Goal: Task Accomplishment & Management: Manage account settings

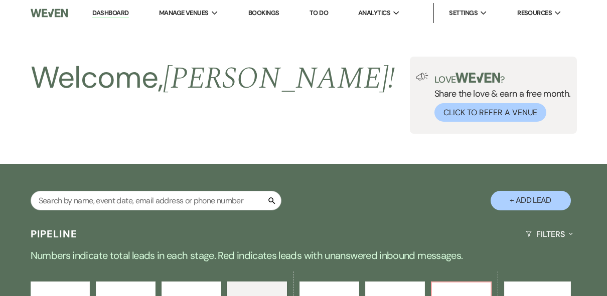
select select "4"
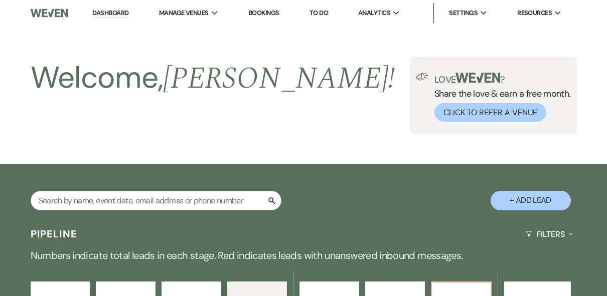
select select "4"
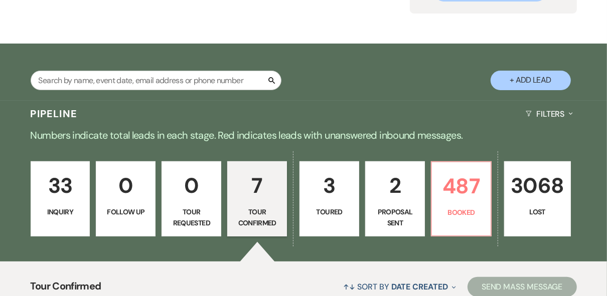
click at [382, 68] on div "Search + Add Lead" at bounding box center [303, 74] width 607 height 50
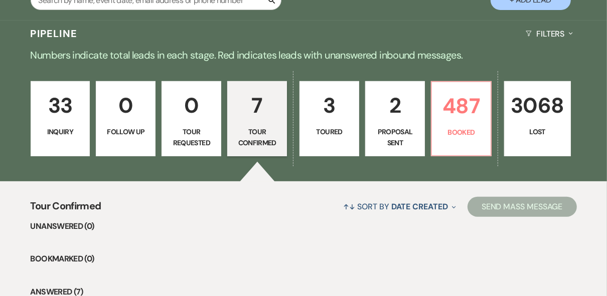
click at [390, 118] on p "2" at bounding box center [395, 106] width 47 height 34
select select "6"
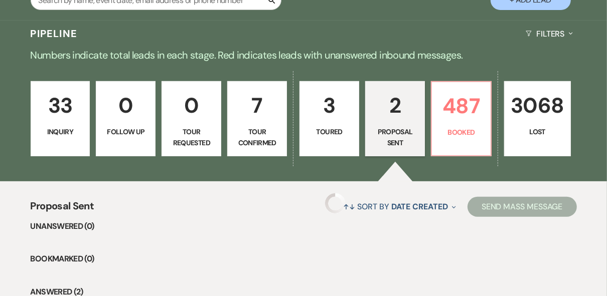
select select "6"
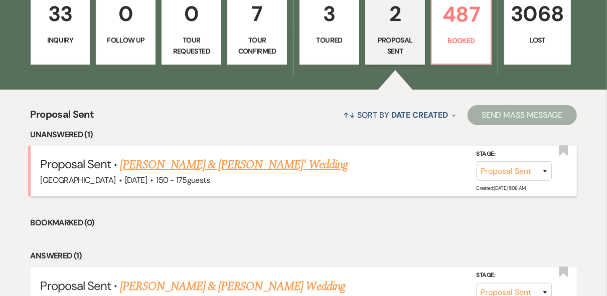
scroll to position [321, 0]
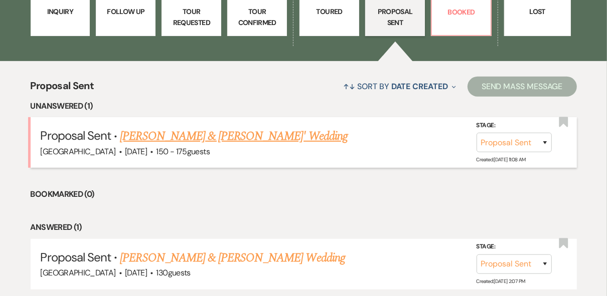
click at [237, 135] on link "[PERSON_NAME] & [PERSON_NAME]' Wedding" at bounding box center [234, 136] width 228 height 18
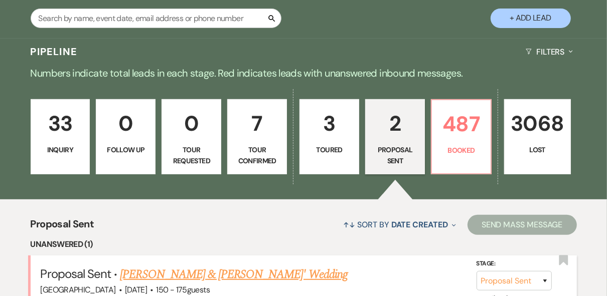
select select "6"
select select "4"
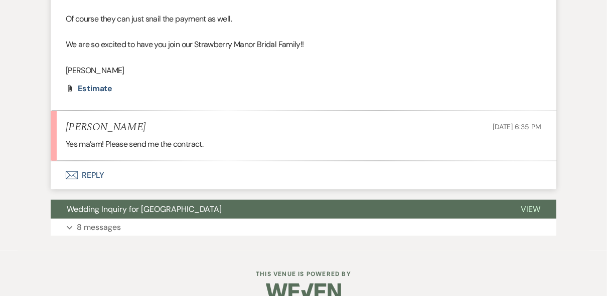
scroll to position [535, 0]
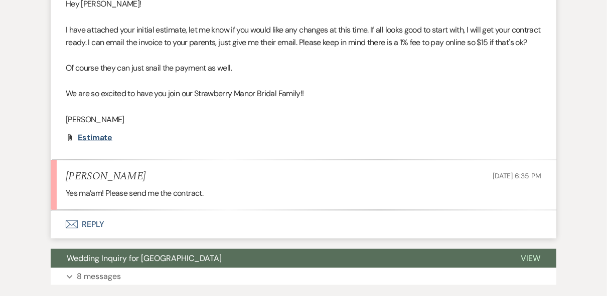
click at [97, 143] on span "Estimate" at bounding box center [95, 137] width 35 height 11
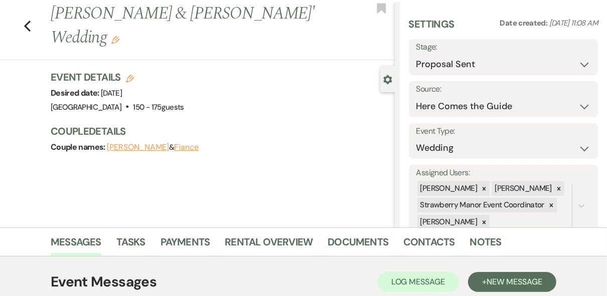
scroll to position [0, 0]
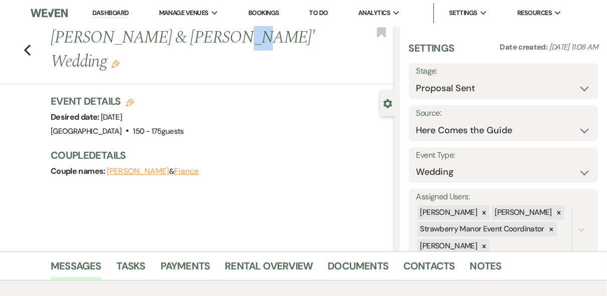
drag, startPoint x: 232, startPoint y: 38, endPoint x: 212, endPoint y: 38, distance: 19.6
click at [212, 38] on h1 "[PERSON_NAME] & [PERSON_NAME]' Wedding Edit" at bounding box center [186, 50] width 271 height 48
drag, startPoint x: 212, startPoint y: 38, endPoint x: 237, endPoint y: 85, distance: 52.9
click at [237, 95] on div "Event Details Edit Desired date: [DATE] Venue: [GEOGRAPHIC_DATA] . 150 - 175 gu…" at bounding box center [218, 116] width 334 height 44
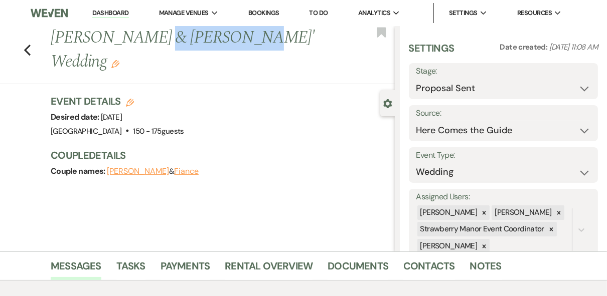
drag, startPoint x: 229, startPoint y: 40, endPoint x: 148, endPoint y: 34, distance: 80.4
click at [148, 34] on h1 "[PERSON_NAME] & [PERSON_NAME]' Wedding Edit" at bounding box center [186, 50] width 271 height 48
copy h1 "[PERSON_NAME]"
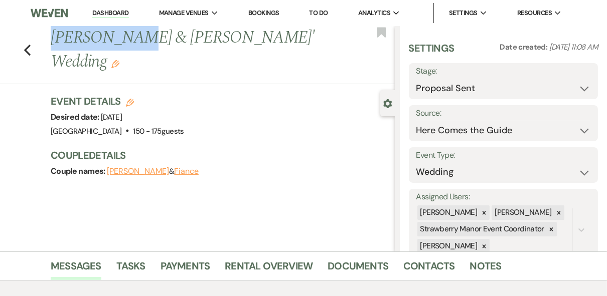
drag, startPoint x: 130, startPoint y: 34, endPoint x: 55, endPoint y: 32, distance: 75.2
click at [55, 32] on h1 "[PERSON_NAME] & [PERSON_NAME]' Wedding Edit" at bounding box center [186, 50] width 271 height 48
copy h1 "[PERSON_NAME]"
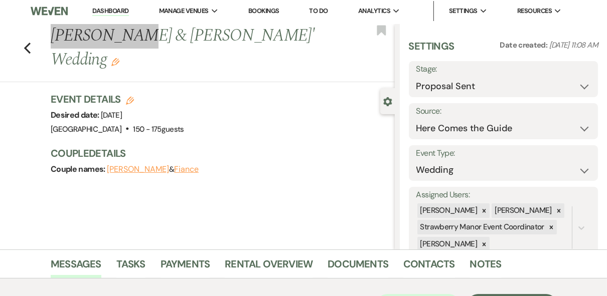
scroll to position [160, 0]
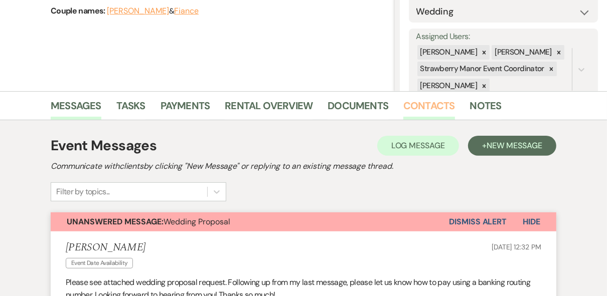
drag, startPoint x: 437, startPoint y: 107, endPoint x: 430, endPoint y: 112, distance: 8.5
click at [436, 106] on link "Contacts" at bounding box center [429, 109] width 52 height 22
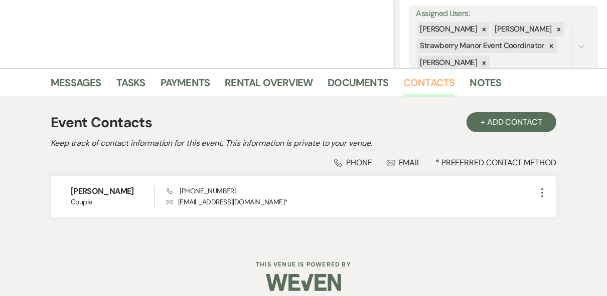
scroll to position [193, 0]
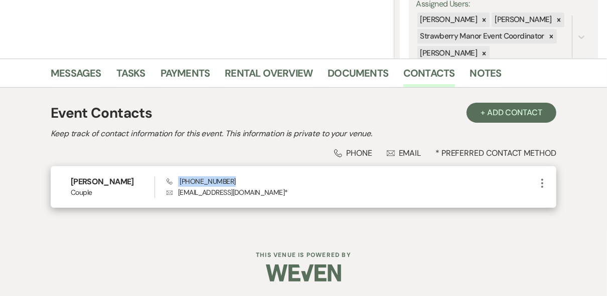
drag, startPoint x: 237, startPoint y: 182, endPoint x: 176, endPoint y: 181, distance: 60.2
click at [176, 181] on div "Phone [PHONE_NUMBER] Envelope [EMAIL_ADDRESS][DOMAIN_NAME] *" at bounding box center [350, 187] width 369 height 22
drag, startPoint x: 176, startPoint y: 181, endPoint x: 189, endPoint y: 182, distance: 12.6
copy span "[PHONE_NUMBER]"
drag, startPoint x: 251, startPoint y: 194, endPoint x: 173, endPoint y: 194, distance: 78.2
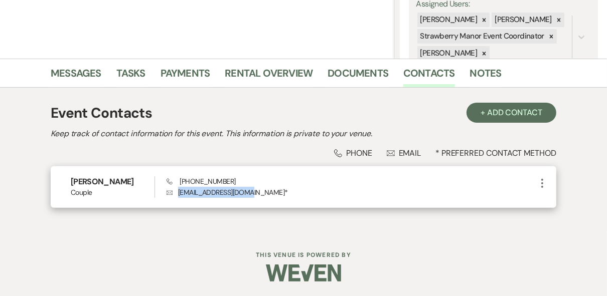
click at [173, 194] on p "Envelope [EMAIL_ADDRESS][DOMAIN_NAME] *" at bounding box center [350, 192] width 369 height 11
drag, startPoint x: 173, startPoint y: 194, endPoint x: 194, endPoint y: 197, distance: 20.9
copy p "[EMAIL_ADDRESS][DOMAIN_NAME]"
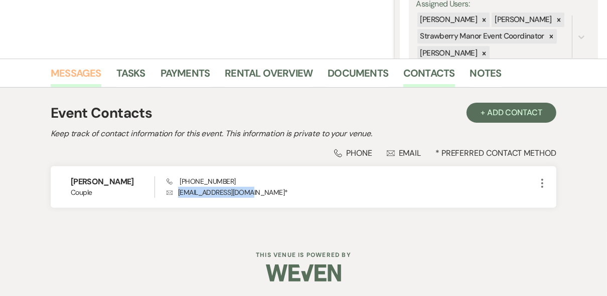
click at [80, 74] on link "Messages" at bounding box center [76, 76] width 51 height 22
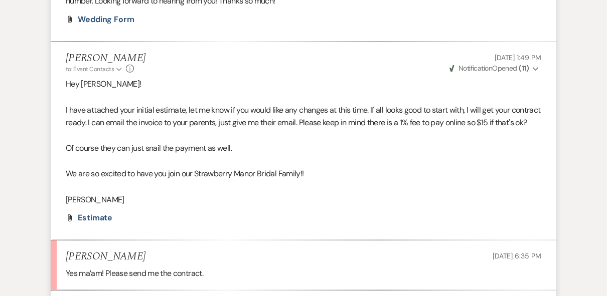
scroll to position [575, 0]
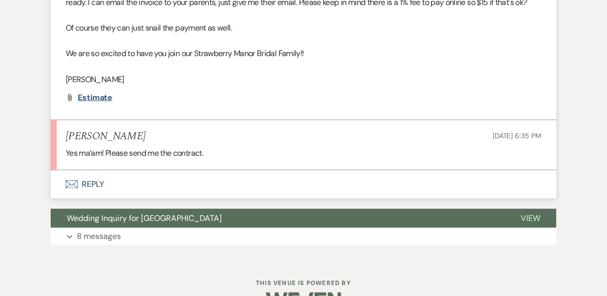
click at [85, 103] on span "Estimate" at bounding box center [95, 97] width 35 height 11
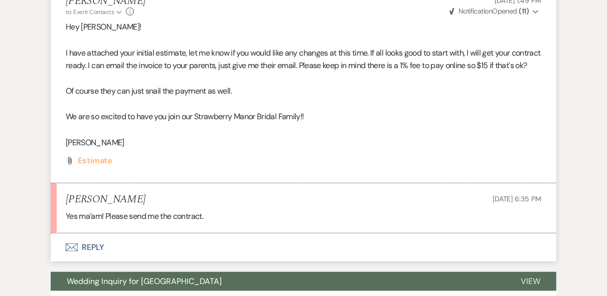
scroll to position [535, 0]
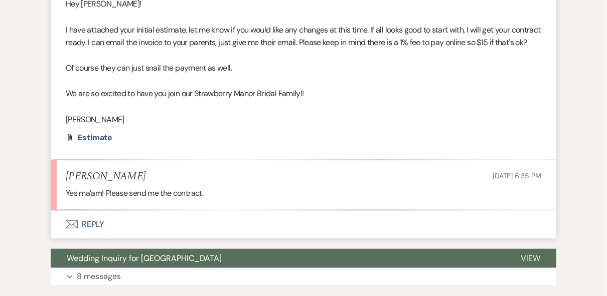
click at [92, 237] on button "Envelope Reply" at bounding box center [303, 225] width 505 height 28
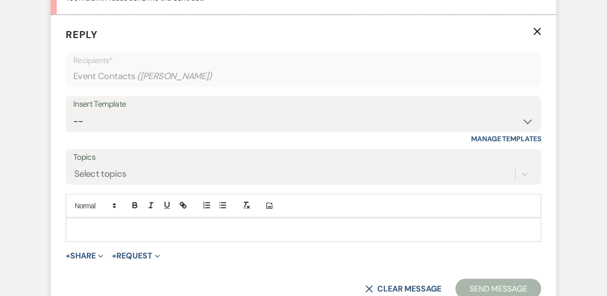
scroll to position [758, 0]
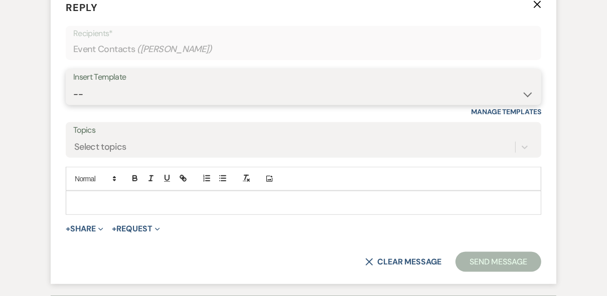
drag, startPoint x: 167, startPoint y: 99, endPoint x: 169, endPoint y: 106, distance: 6.8
click at [167, 101] on select "-- Weven Planning Portal Introduction (Booked Events) Private Party Inquiry Res…" at bounding box center [303, 95] width 460 height 20
select select "1251"
click at [73, 96] on select "-- Weven Planning Portal Introduction (Booked Events) Private Party Inquiry Res…" at bounding box center [303, 95] width 460 height 20
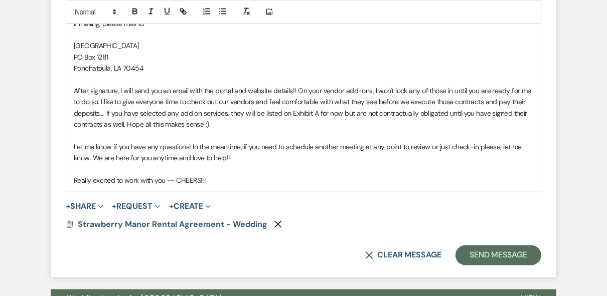
scroll to position [1038, 0]
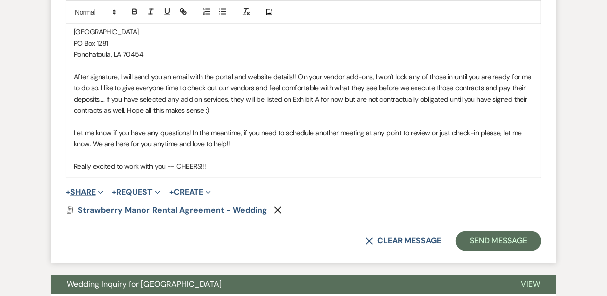
click at [82, 197] on button "+ Share Expand" at bounding box center [85, 193] width 38 height 8
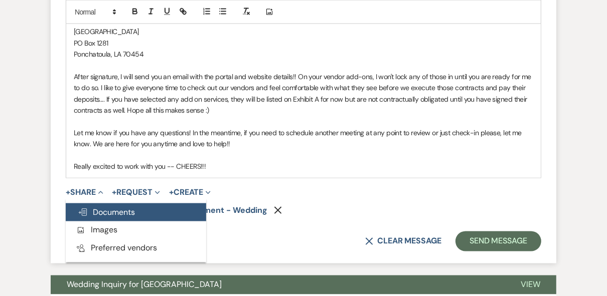
click at [104, 218] on span "Doc Upload Documents" at bounding box center [106, 212] width 57 height 11
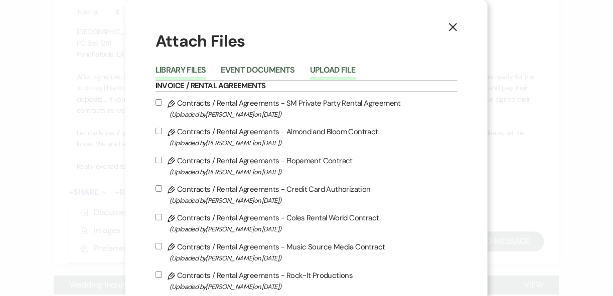
click at [332, 71] on button "Upload File" at bounding box center [333, 73] width 46 height 14
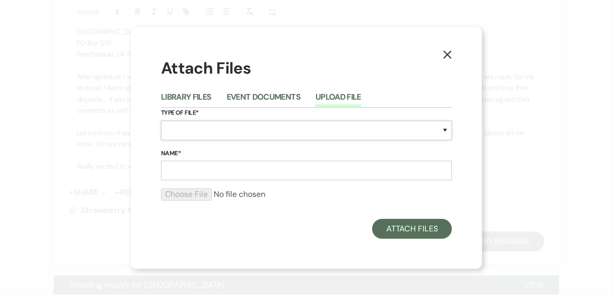
click at [217, 130] on select "Special Event Insurance Vendor Certificate of Insurance Contracts / Rental Agre…" at bounding box center [306, 131] width 291 height 20
select select "10"
click at [161, 121] on select "Special Event Insurance Vendor Certificate of Insurance Contracts / Rental Agre…" at bounding box center [306, 131] width 291 height 20
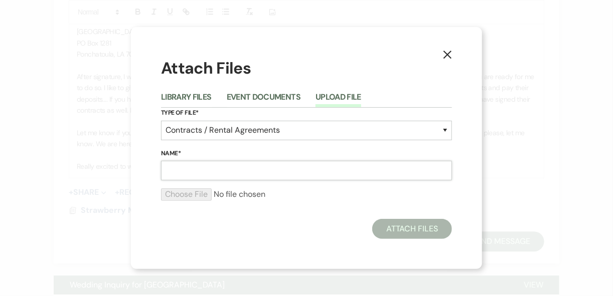
click at [192, 167] on input "Name*" at bounding box center [306, 171] width 291 height 20
type input "Exhibit A"
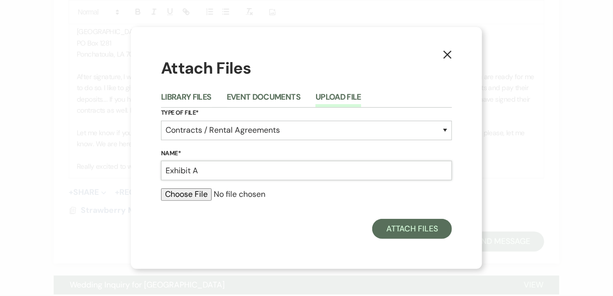
type input "C:\fakepath\Exhibit A - Event [PERSON_NAME].pdf"
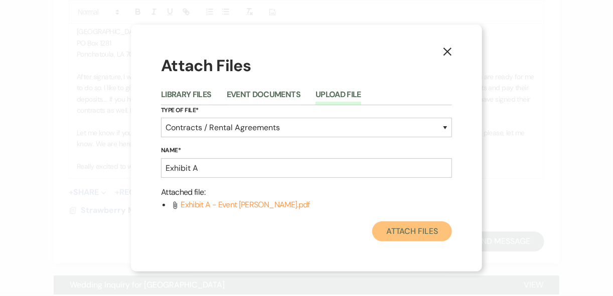
click at [407, 232] on button "Attach Files" at bounding box center [412, 232] width 80 height 20
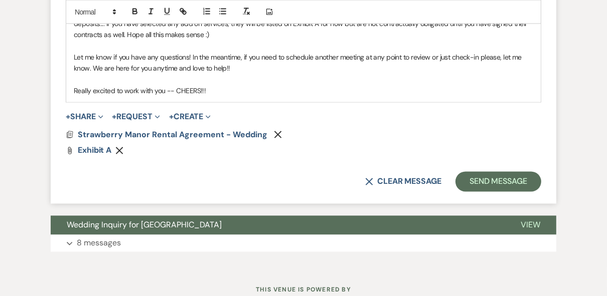
scroll to position [1119, 0]
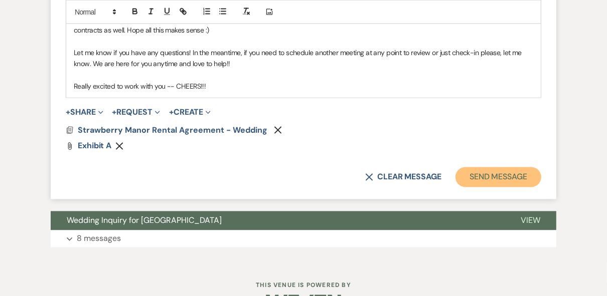
click at [495, 188] on button "Send Message" at bounding box center [498, 177] width 86 height 20
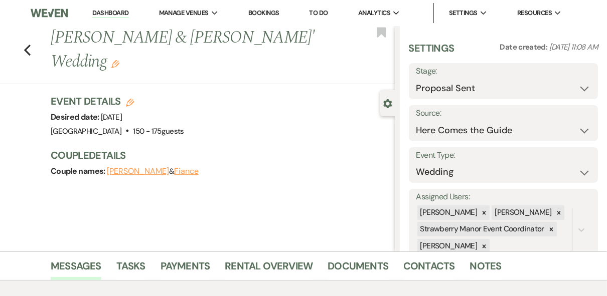
scroll to position [0, 0]
drag, startPoint x: 96, startPoint y: 10, endPoint x: 106, endPoint y: 18, distance: 12.5
click at [96, 10] on link "Dashboard" at bounding box center [110, 14] width 36 height 10
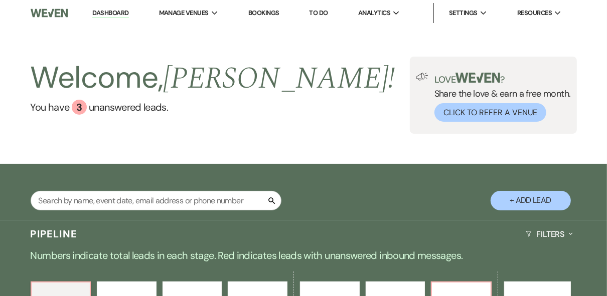
click at [319, 98] on div "Welcome, [PERSON_NAME] ! You have 3 unanswered lead s . Love ? Share the love &…" at bounding box center [303, 95] width 607 height 77
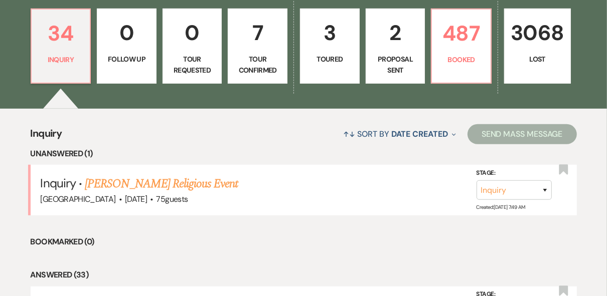
scroll to position [321, 0]
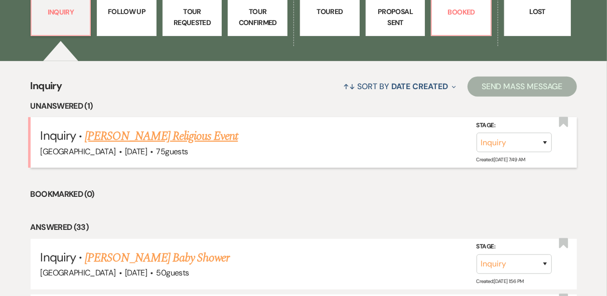
click at [114, 137] on link "[PERSON_NAME] Religious Event" at bounding box center [161, 136] width 153 height 18
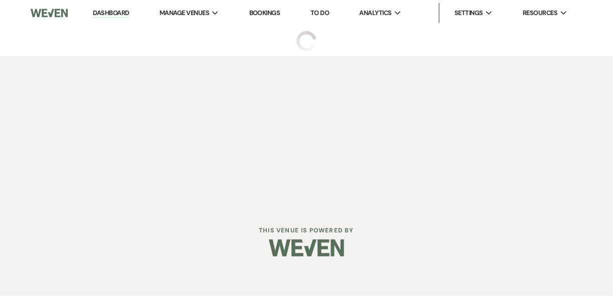
select select "5"
select select "12"
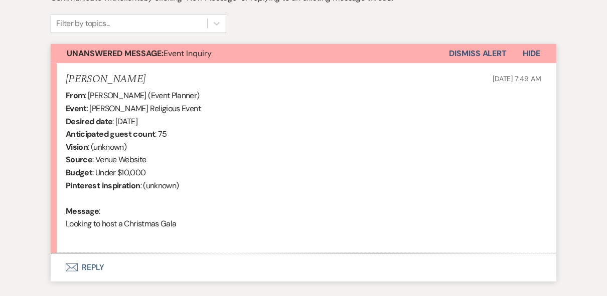
scroll to position [394, 0]
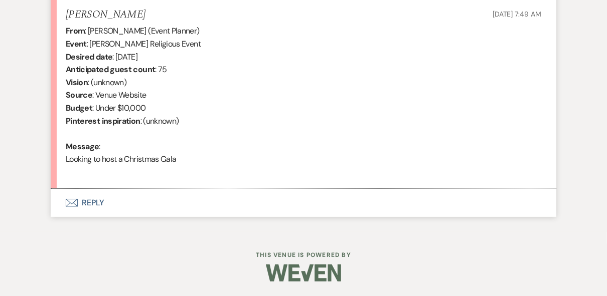
click at [94, 203] on button "Envelope Reply" at bounding box center [303, 203] width 505 height 28
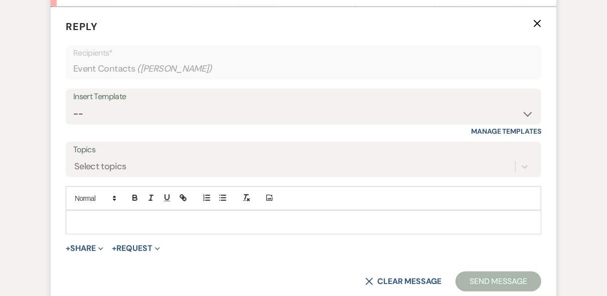
scroll to position [582, 0]
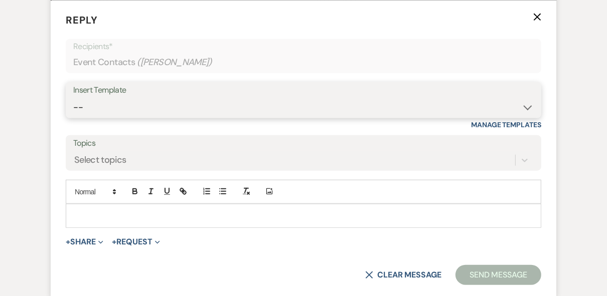
click at [145, 105] on select "-- Weven Planning Portal Introduction (Booked Events) Private Party Inquiry Res…" at bounding box center [303, 108] width 460 height 20
select select "781"
click at [73, 98] on select "-- Weven Planning Portal Introduction (Booked Events) Private Party Inquiry Res…" at bounding box center [303, 108] width 460 height 20
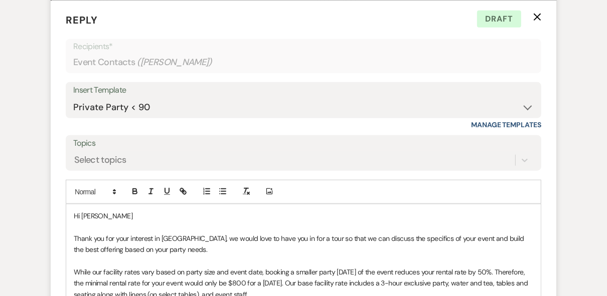
scroll to position [702, 0]
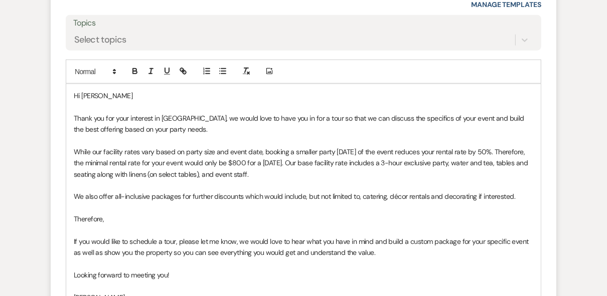
click at [210, 127] on p "Thank you for your interest in [GEOGRAPHIC_DATA], we would love to have you in …" at bounding box center [303, 124] width 459 height 23
click at [111, 94] on p "Hi [PERSON_NAME]" at bounding box center [303, 95] width 459 height 11
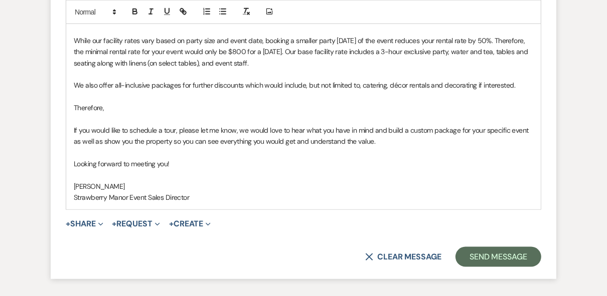
scroll to position [887, 0]
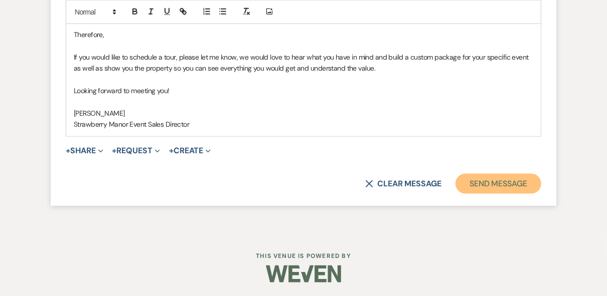
click at [516, 178] on button "Send Message" at bounding box center [498, 184] width 86 height 20
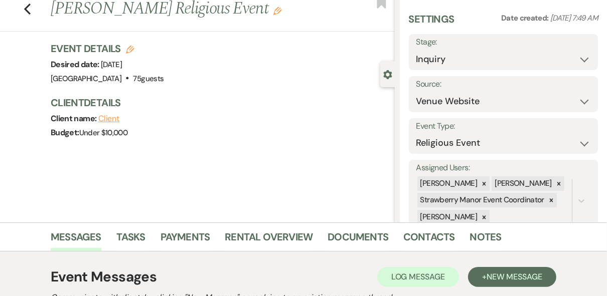
scroll to position [0, 0]
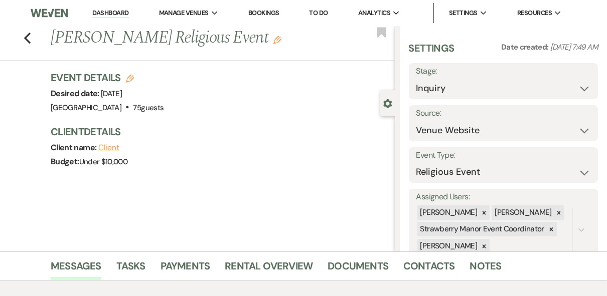
click at [113, 15] on link "Dashboard" at bounding box center [110, 14] width 36 height 10
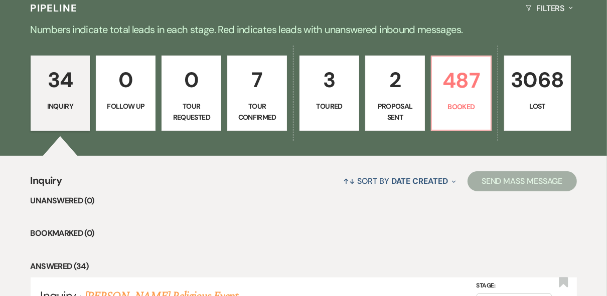
scroll to position [281, 0]
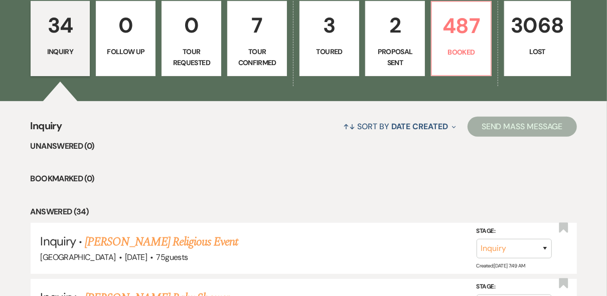
click at [265, 42] on link "7 Tour Confirmed" at bounding box center [257, 38] width 60 height 75
select select "4"
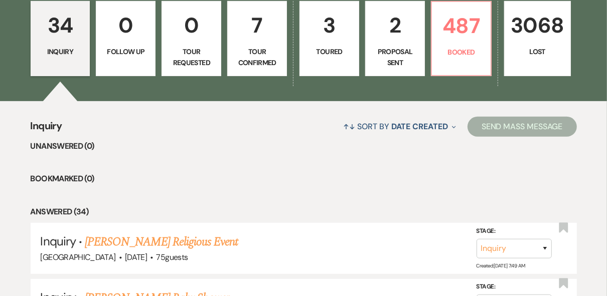
select select "4"
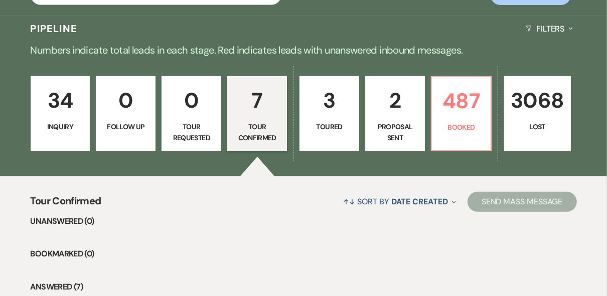
scroll to position [201, 0]
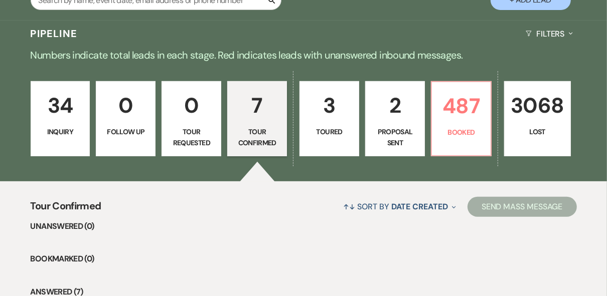
click at [399, 127] on p "Proposal Sent" at bounding box center [395, 137] width 47 height 23
select select "6"
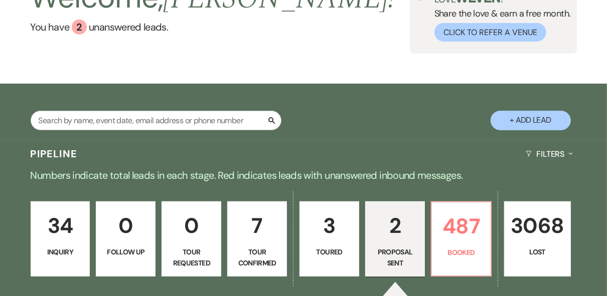
scroll to position [321, 0]
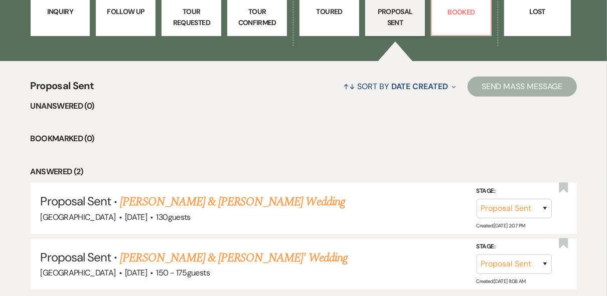
click at [325, 13] on p "Toured" at bounding box center [329, 11] width 47 height 11
select select "5"
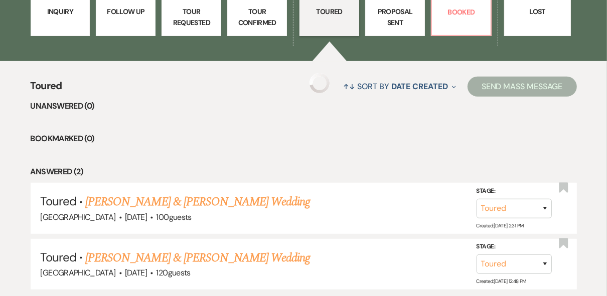
select select "5"
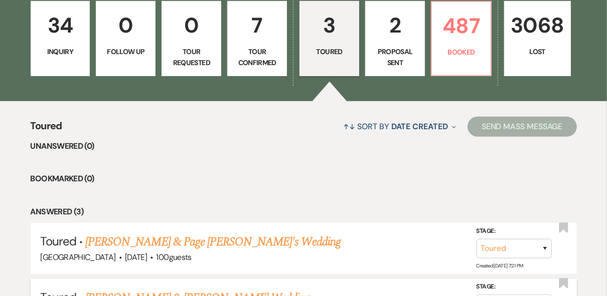
scroll to position [160, 0]
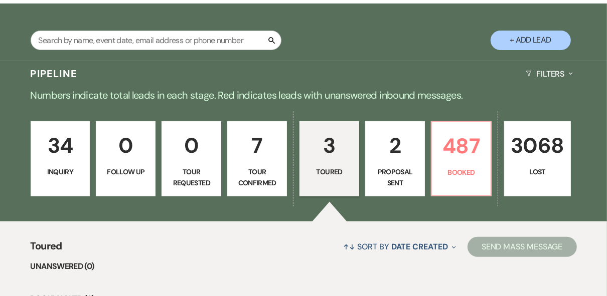
click at [420, 65] on div "Pipeline Filters Expand" at bounding box center [303, 74] width 607 height 27
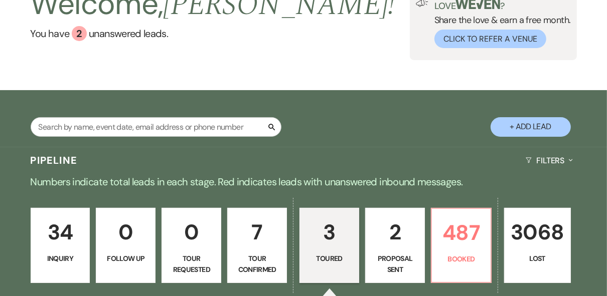
scroll to position [120, 0]
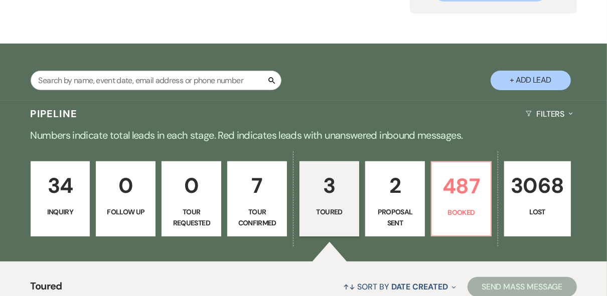
click at [398, 202] on p "2" at bounding box center [395, 186] width 47 height 34
select select "6"
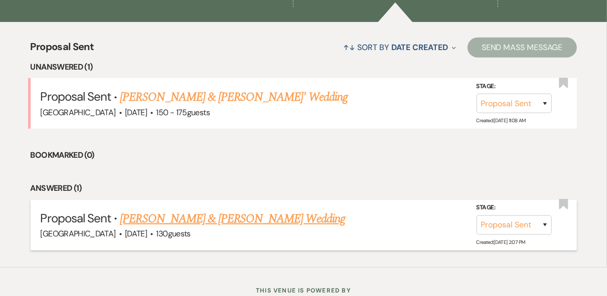
scroll to position [361, 0]
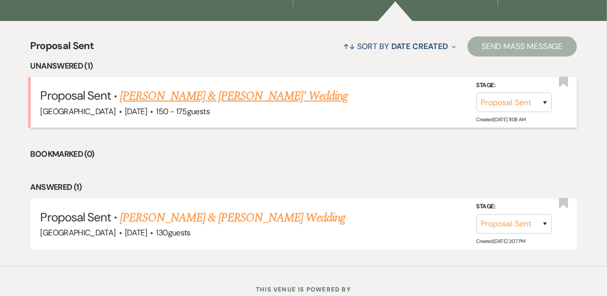
click at [216, 96] on link "[PERSON_NAME] & [PERSON_NAME]' Wedding" at bounding box center [234, 96] width 228 height 18
select select "6"
select select "4"
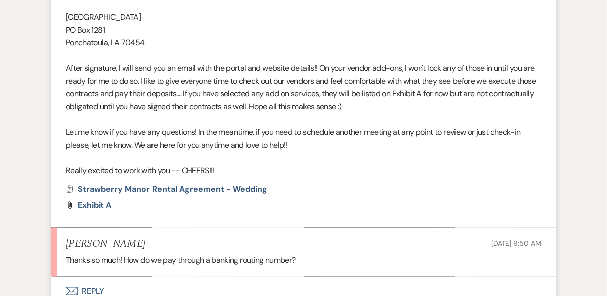
scroll to position [1054, 0]
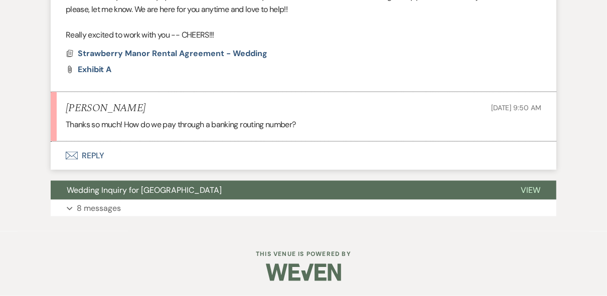
click at [99, 157] on button "Envelope Reply" at bounding box center [303, 156] width 505 height 28
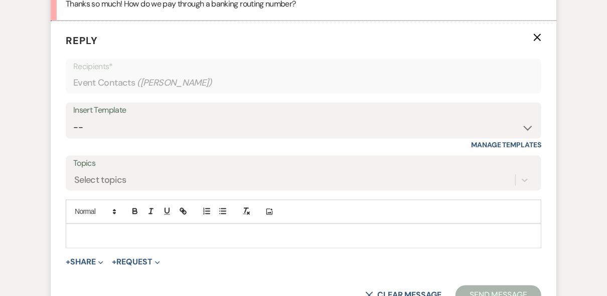
scroll to position [1196, 0]
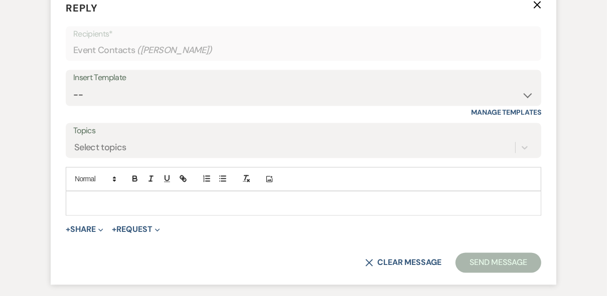
click at [103, 206] on div at bounding box center [303, 203] width 474 height 23
click at [106, 209] on p at bounding box center [303, 203] width 459 height 11
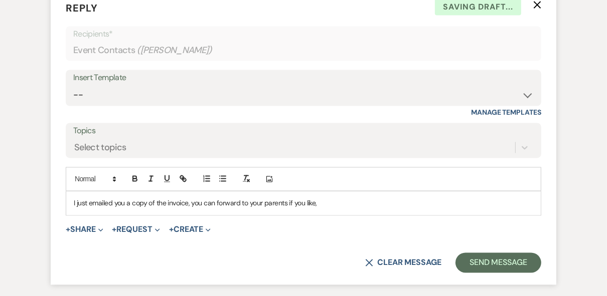
click at [329, 215] on div "I just emailed you a copy of the invoice, you can forward to your parents if yo…" at bounding box center [303, 203] width 474 height 23
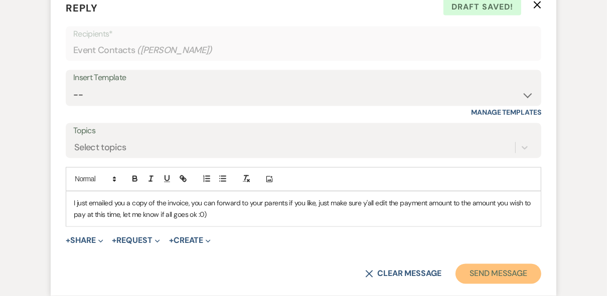
click at [477, 284] on button "Send Message" at bounding box center [498, 274] width 86 height 20
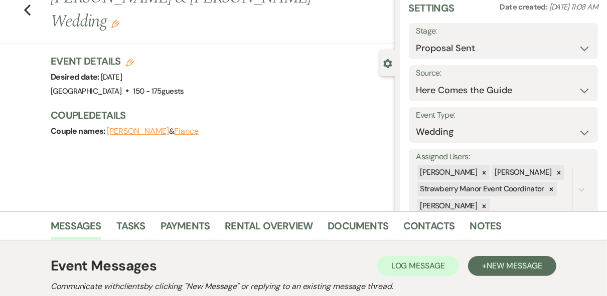
scroll to position [0, 0]
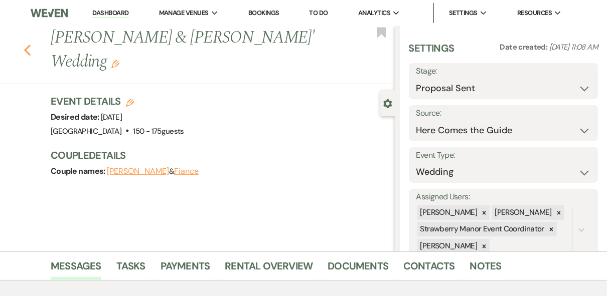
click at [28, 45] on use "button" at bounding box center [27, 50] width 7 height 11
select select "6"
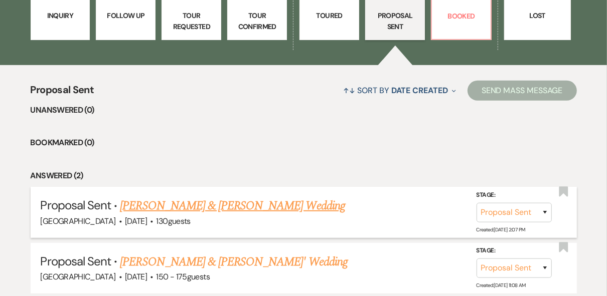
scroll to position [394, 0]
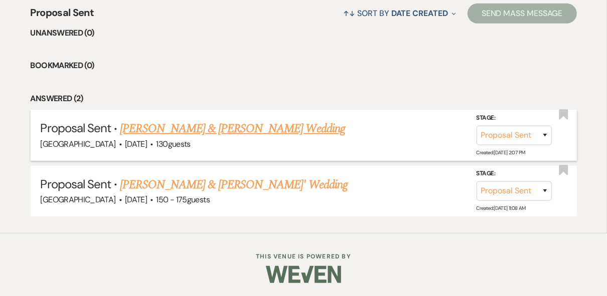
click at [204, 125] on link "[PERSON_NAME] & [PERSON_NAME] Wedding" at bounding box center [232, 129] width 225 height 18
select select "6"
select select "12"
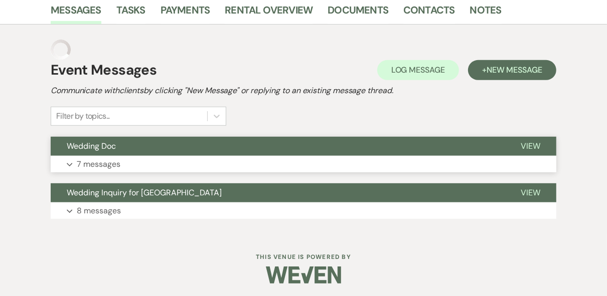
scroll to position [238, 0]
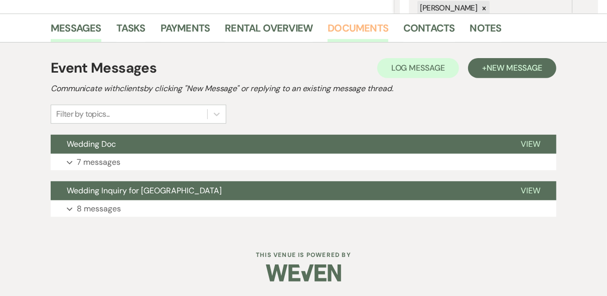
click at [357, 29] on link "Documents" at bounding box center [357, 31] width 61 height 22
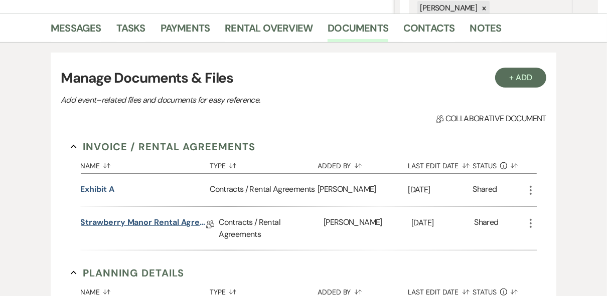
click at [163, 225] on link "Strawberry Manor Rental Agreement - Wedding" at bounding box center [143, 225] width 125 height 16
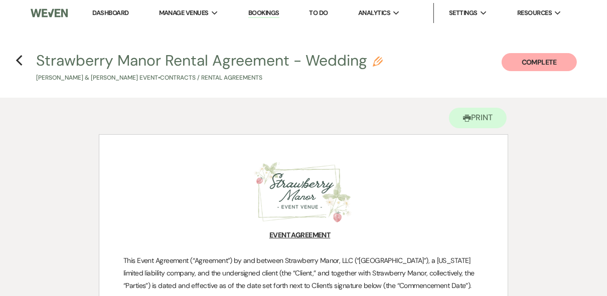
click at [111, 13] on link "Dashboard" at bounding box center [110, 13] width 36 height 9
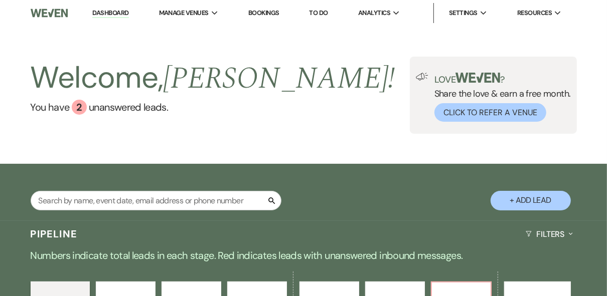
click at [230, 152] on div "Welcome, [PERSON_NAME] ! You have 2 unanswered lead s . Love ? Share the love &…" at bounding box center [303, 95] width 607 height 138
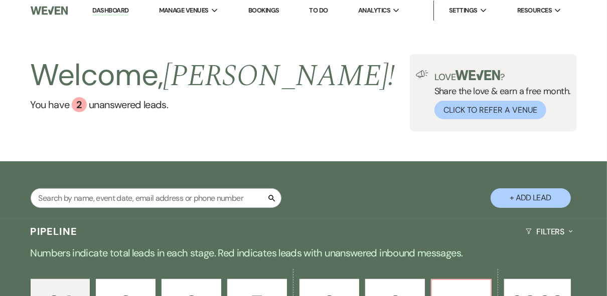
scroll to position [160, 0]
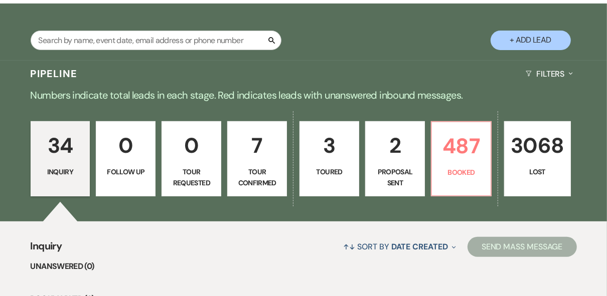
click at [400, 153] on p "2" at bounding box center [395, 146] width 47 height 34
select select "6"
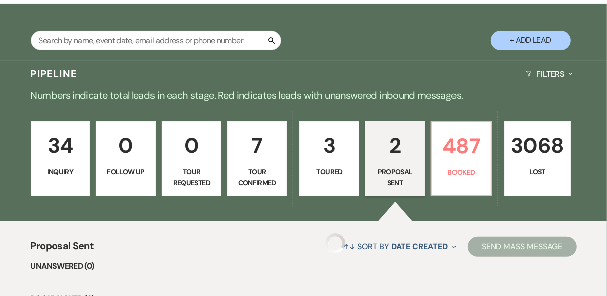
select select "6"
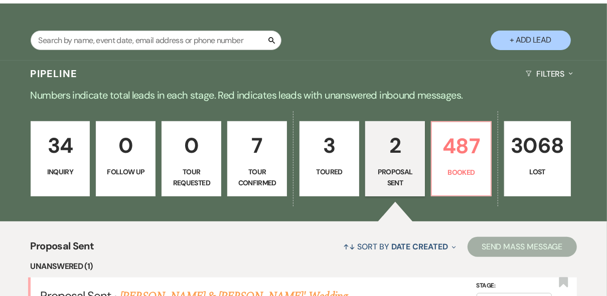
scroll to position [394, 0]
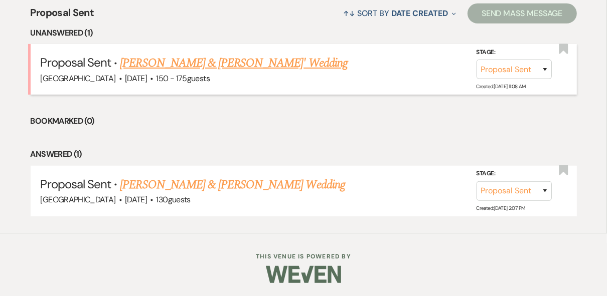
click at [172, 61] on link "[PERSON_NAME] & [PERSON_NAME]' Wedding" at bounding box center [234, 63] width 228 height 18
select select "6"
select select "4"
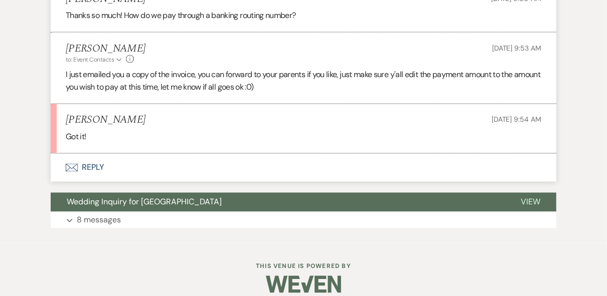
scroll to position [1175, 0]
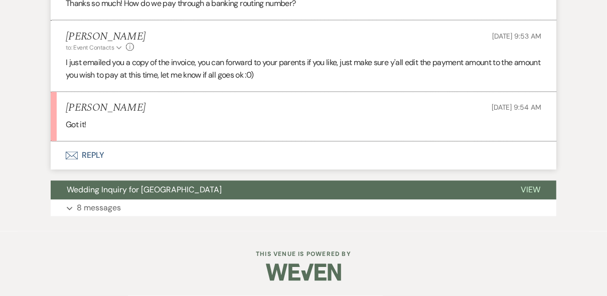
click at [101, 155] on button "Envelope Reply" at bounding box center [303, 156] width 505 height 28
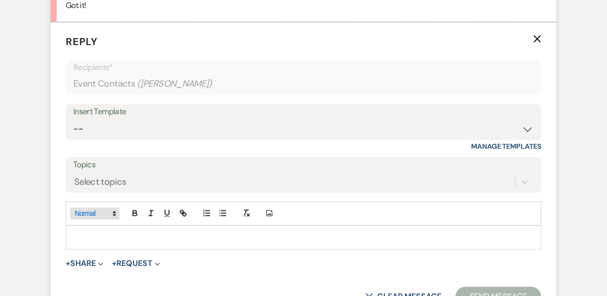
scroll to position [1318, 0]
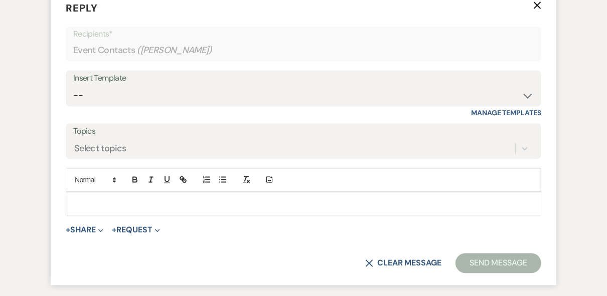
click at [107, 210] on p at bounding box center [303, 204] width 459 height 11
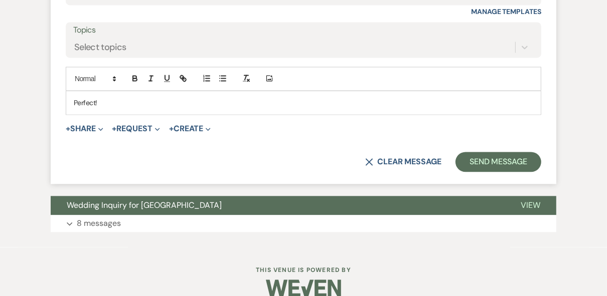
scroll to position [1444, 0]
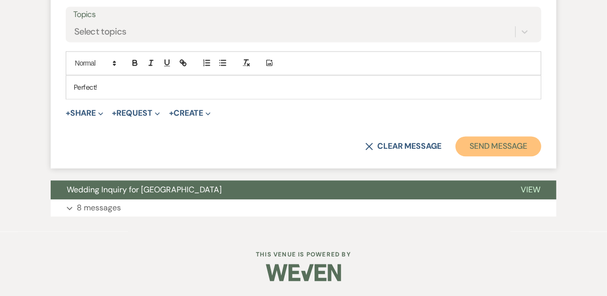
drag, startPoint x: 499, startPoint y: 139, endPoint x: 497, endPoint y: 144, distance: 5.7
click at [499, 139] on button "Send Message" at bounding box center [498, 146] width 86 height 20
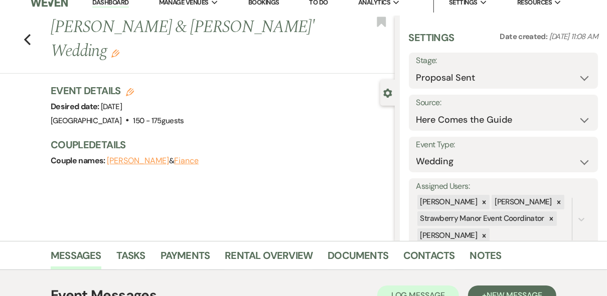
scroll to position [0, 0]
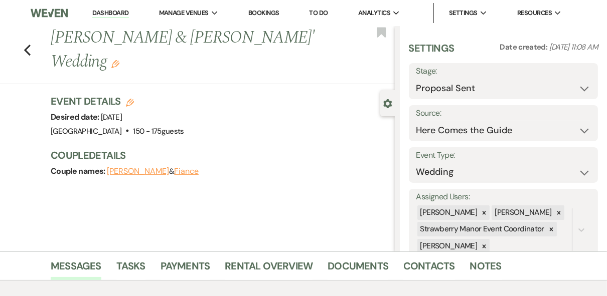
click at [109, 10] on link "Dashboard" at bounding box center [110, 14] width 36 height 10
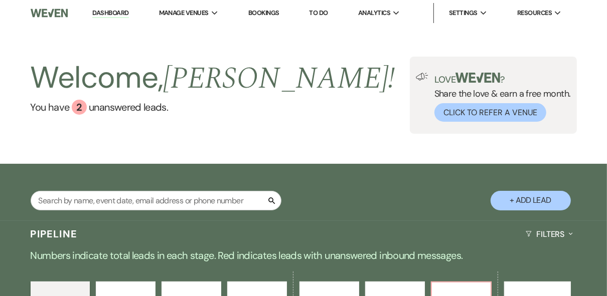
drag, startPoint x: 300, startPoint y: 94, endPoint x: 337, endPoint y: 80, distance: 39.7
click at [306, 93] on div "Welcome, [PERSON_NAME] ! You have 2 unanswered lead s . Love ? Share the love &…" at bounding box center [303, 95] width 607 height 77
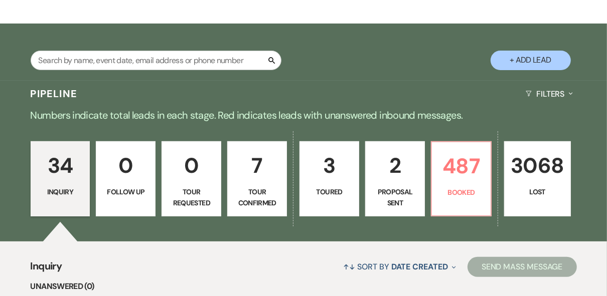
scroll to position [160, 0]
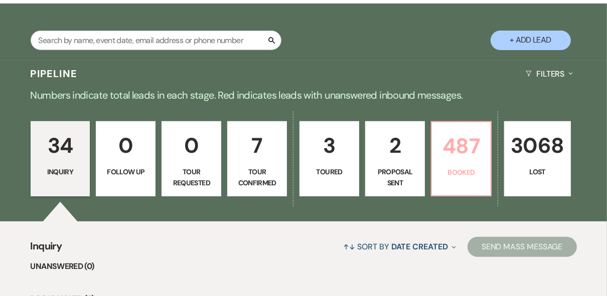
click at [459, 168] on p "Booked" at bounding box center [461, 172] width 47 height 11
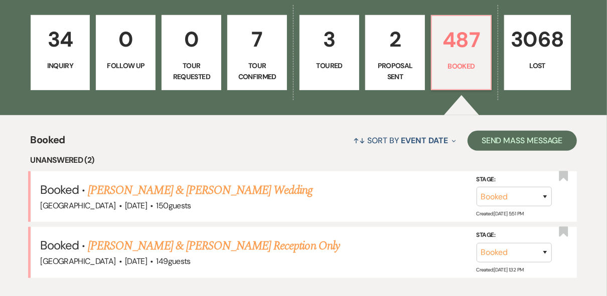
scroll to position [160, 0]
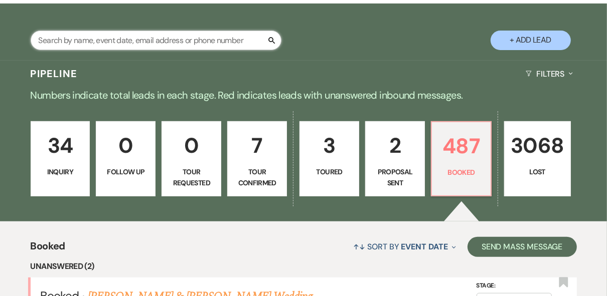
click at [99, 37] on input "text" at bounding box center [156, 41] width 251 height 20
type input "marina"
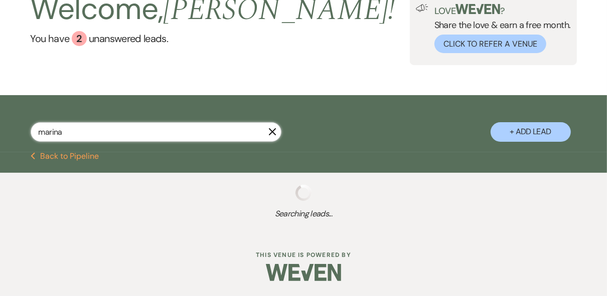
select select "8"
select select "5"
select select "8"
select select "4"
select select "8"
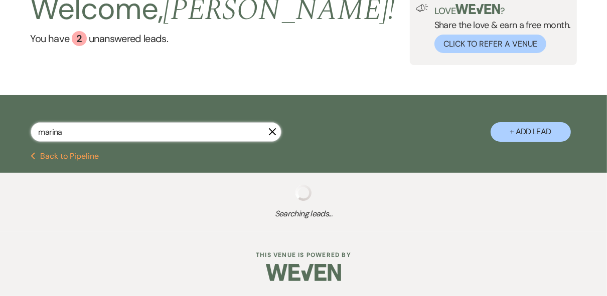
select select "5"
select select "8"
select select "5"
select select "8"
select select "5"
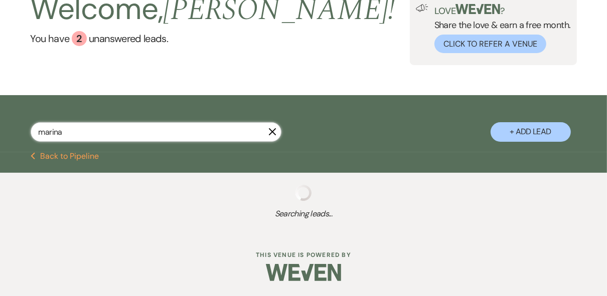
select select "8"
select select "5"
select select "8"
select select "5"
select select "8"
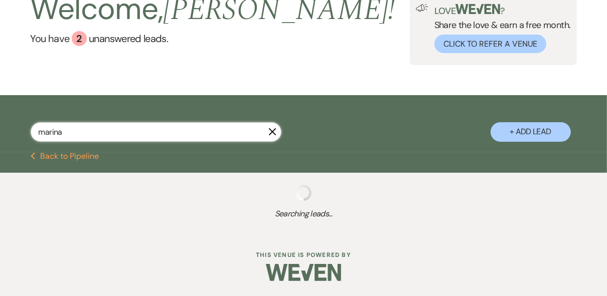
select select "5"
select select "8"
select select "5"
select select "8"
select select "5"
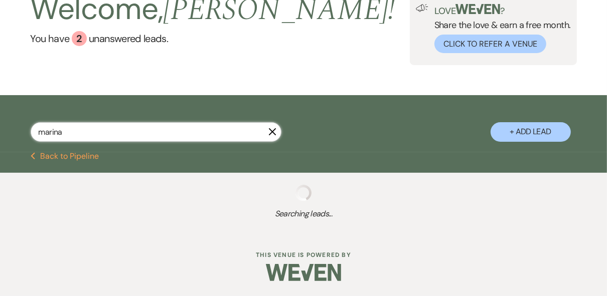
select select "8"
select select "5"
select select "8"
select select "5"
select select "8"
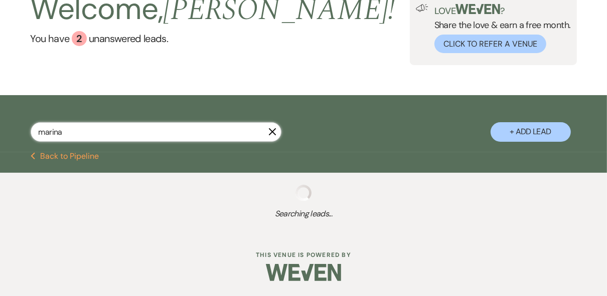
select select "5"
select select "8"
select select "5"
select select "8"
select select "5"
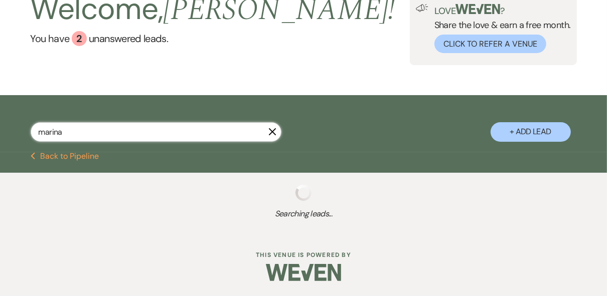
select select "8"
select select "5"
select select "8"
select select "5"
select select "8"
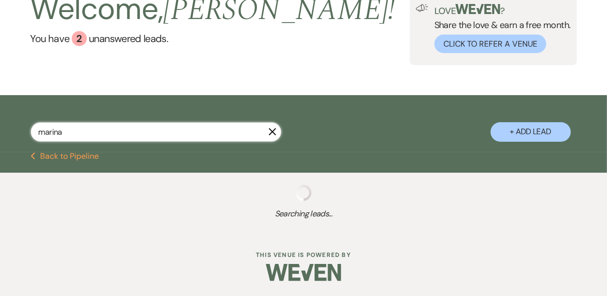
select select "5"
select select "8"
select select "5"
select select "8"
select select "10"
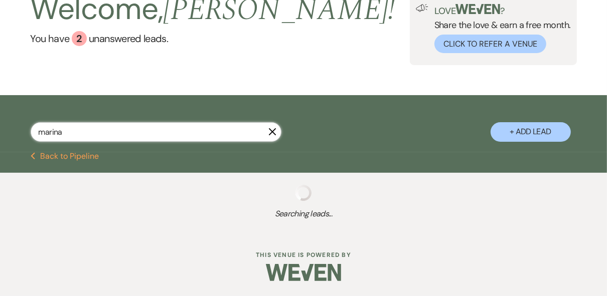
select select "8"
select select "5"
select select "8"
select select "5"
select select "8"
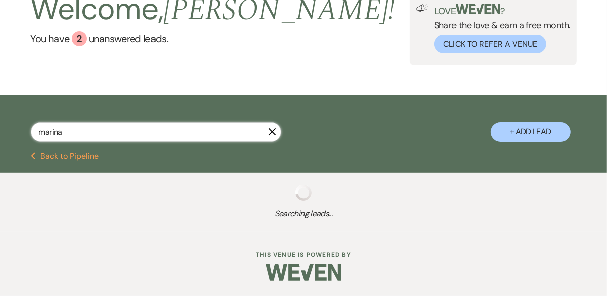
select select "10"
select select "8"
select select "5"
select select "8"
select select "5"
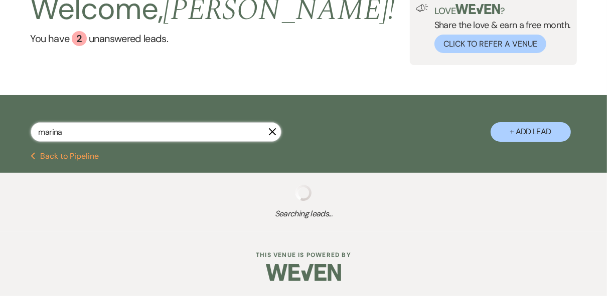
select select "8"
select select "4"
select select "8"
select select "4"
select select "8"
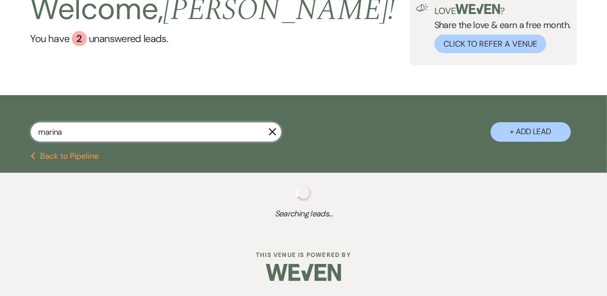
select select "6"
select select "8"
select select "4"
select select "8"
select select "5"
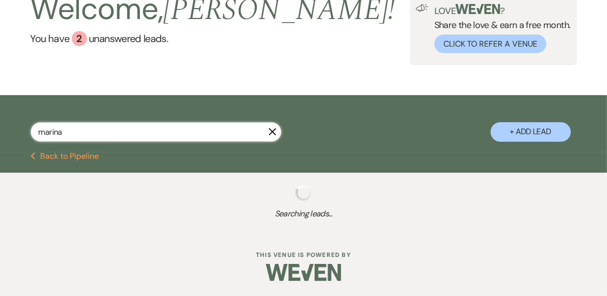
select select "8"
select select "5"
select select "8"
select select "5"
select select "8"
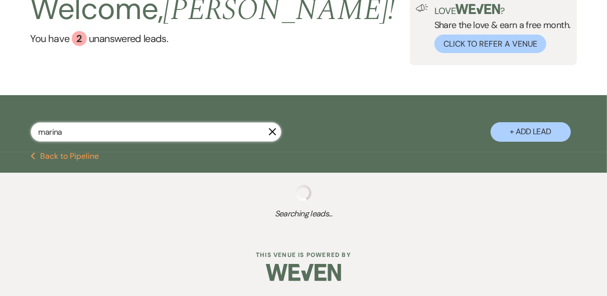
select select "5"
select select "8"
select select "5"
select select "8"
select select "4"
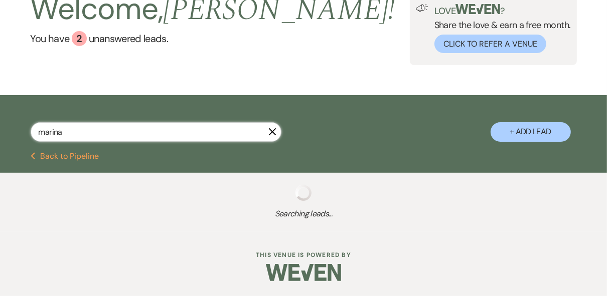
select select "8"
select select "5"
select select "8"
select select "5"
select select "8"
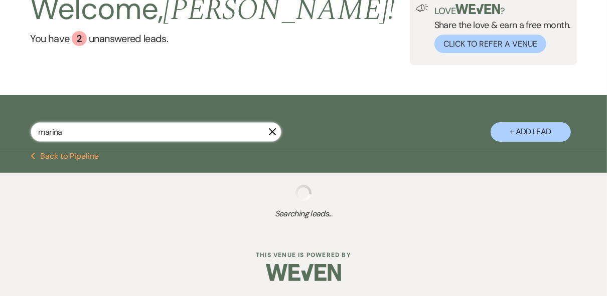
select select "4"
select select "8"
select select "5"
select select "8"
select select "5"
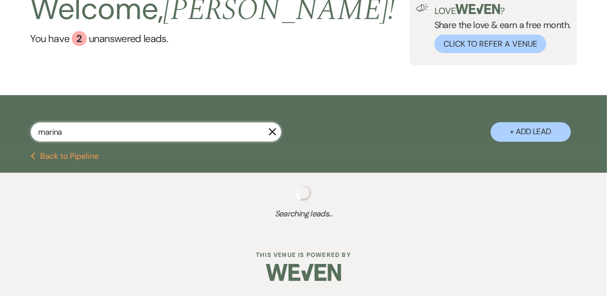
select select "8"
select select "5"
select select "8"
select select "5"
select select "8"
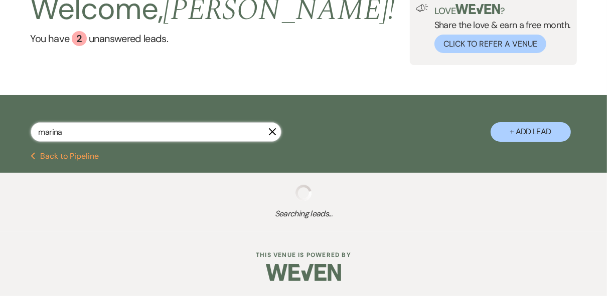
select select "5"
select select "8"
select select "5"
select select "8"
select select "5"
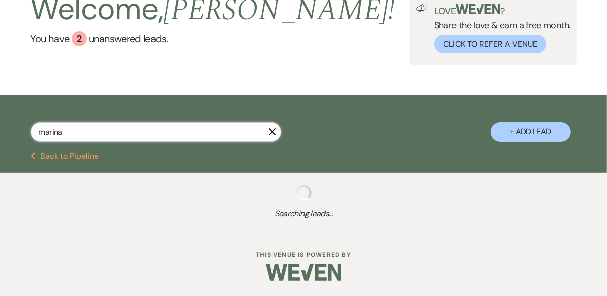
select select "8"
select select "5"
select select "8"
select select "5"
select select "8"
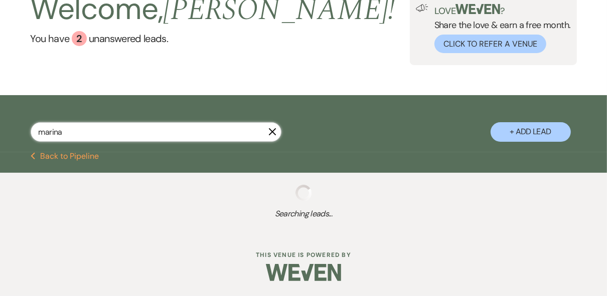
select select "5"
select select "8"
select select "5"
select select "8"
select select "5"
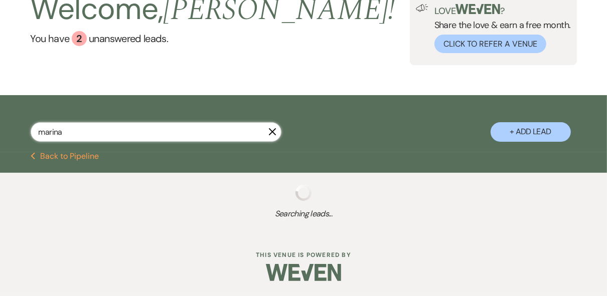
select select "8"
select select "5"
select select "8"
select select "5"
select select "8"
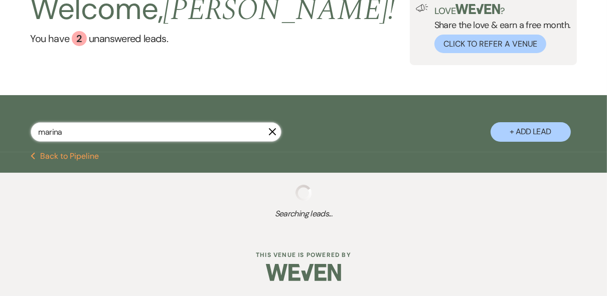
select select "5"
select select "8"
select select "5"
select select "8"
select select "5"
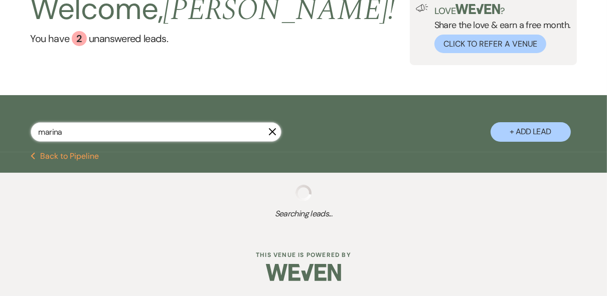
select select "8"
select select "5"
select select "8"
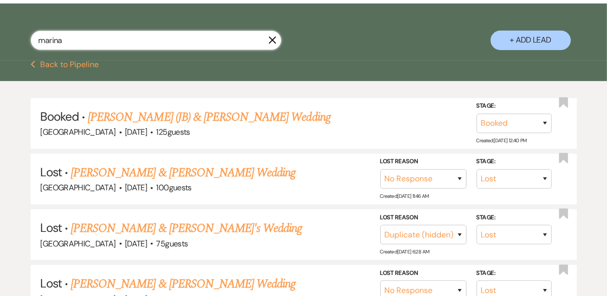
scroll to position [94, 0]
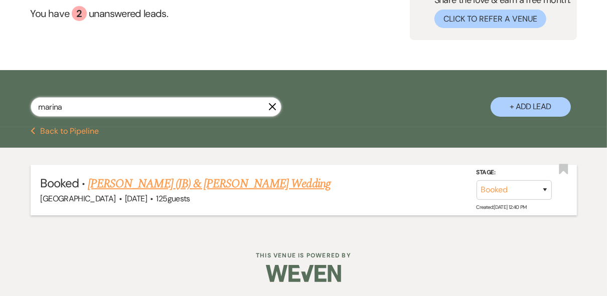
type input "marina"
click at [127, 188] on link "[PERSON_NAME] (JB) & [PERSON_NAME] Wedding" at bounding box center [209, 184] width 243 height 18
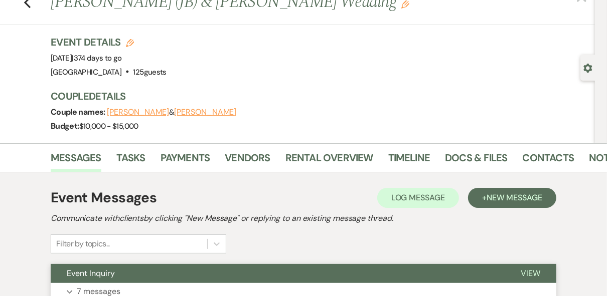
scroll to position [118, 0]
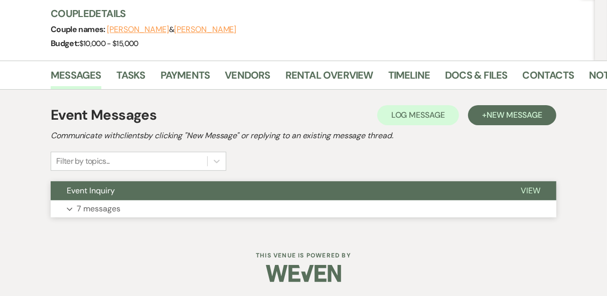
click at [535, 189] on span "View" at bounding box center [530, 191] width 20 height 11
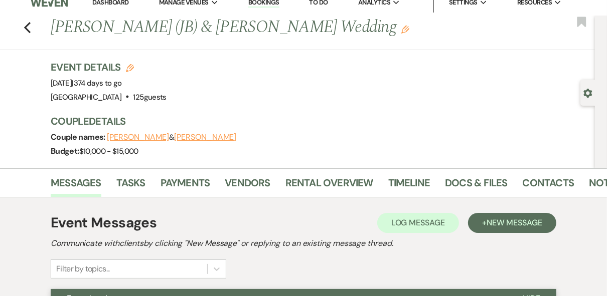
scroll to position [0, 0]
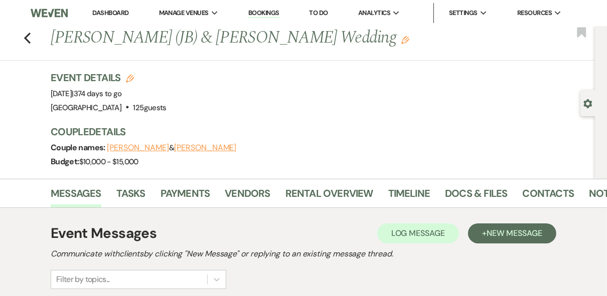
click at [99, 11] on link "Dashboard" at bounding box center [110, 13] width 36 height 9
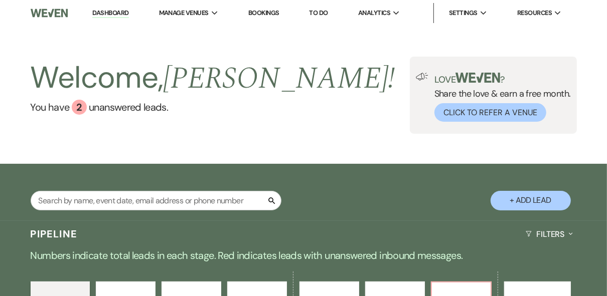
click at [336, 104] on div "Welcome, [PERSON_NAME] ! You have 2 unanswered lead s . Love ? Share the love &…" at bounding box center [303, 95] width 607 height 77
click at [330, 181] on div "Search + Add Lead" at bounding box center [303, 194] width 607 height 50
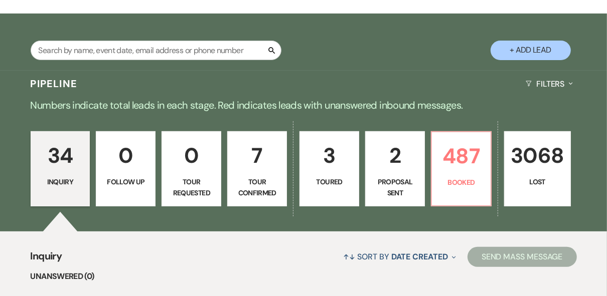
scroll to position [201, 0]
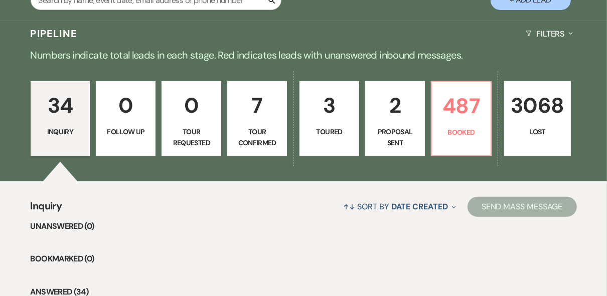
click at [45, 122] on link "34 Inquiry" at bounding box center [61, 118] width 60 height 75
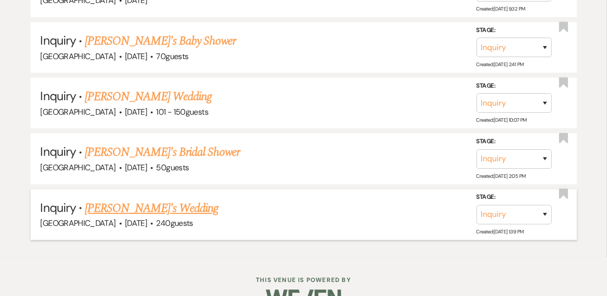
scroll to position [2156, 0]
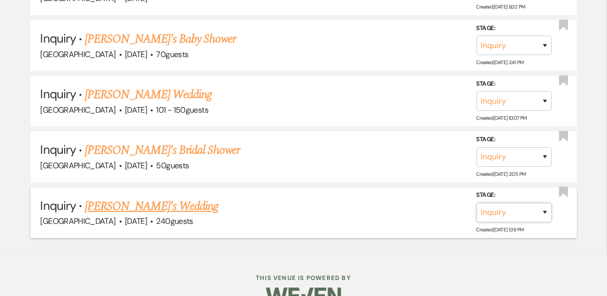
click at [545, 203] on select "Inquiry Follow Up Tour Requested Tour Confirmed Toured Proposal Sent Booked Lost" at bounding box center [513, 213] width 75 height 20
click at [134, 198] on link "[PERSON_NAME]'s Wedding" at bounding box center [151, 207] width 133 height 18
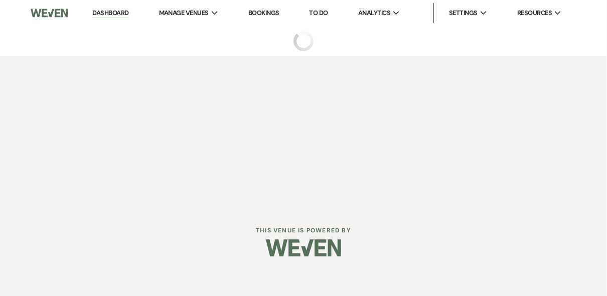
select select "5"
select select "10"
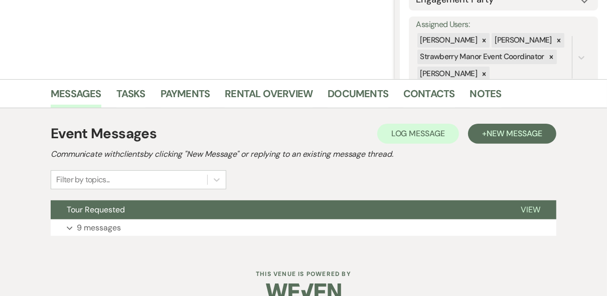
scroll to position [192, 0]
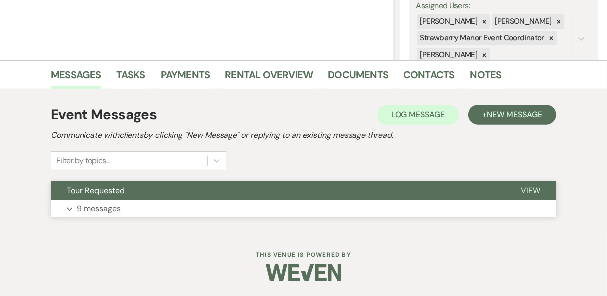
click at [536, 189] on span "View" at bounding box center [530, 191] width 20 height 11
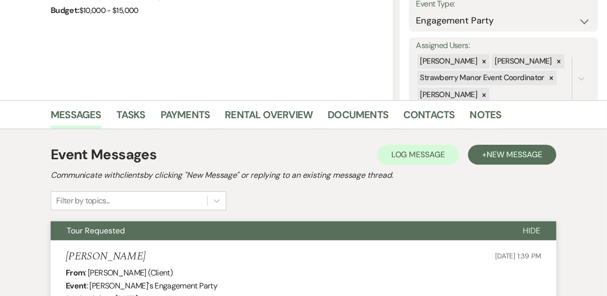
scroll to position [0, 0]
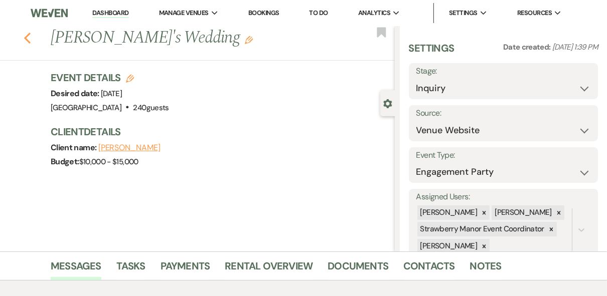
click at [29, 42] on icon "Previous" at bounding box center [28, 38] width 8 height 12
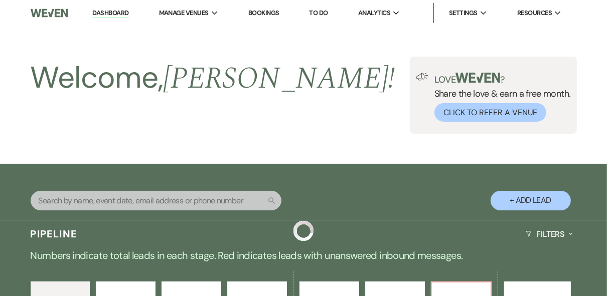
scroll to position [2156, 0]
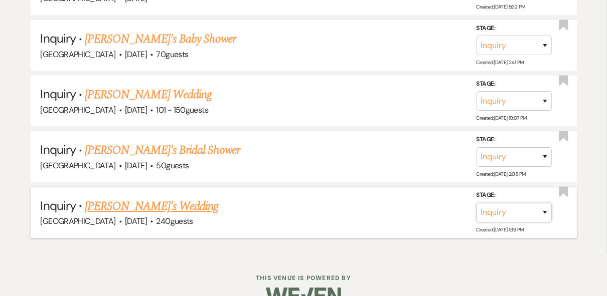
click at [545, 203] on select "Inquiry Follow Up Tour Requested Tour Confirmed Toured Proposal Sent Booked Lost" at bounding box center [513, 213] width 75 height 20
select select "8"
click at [476, 203] on select "Inquiry Follow Up Tour Requested Tour Confirmed Toured Proposal Sent Booked Lost" at bounding box center [513, 213] width 75 height 20
select select "5"
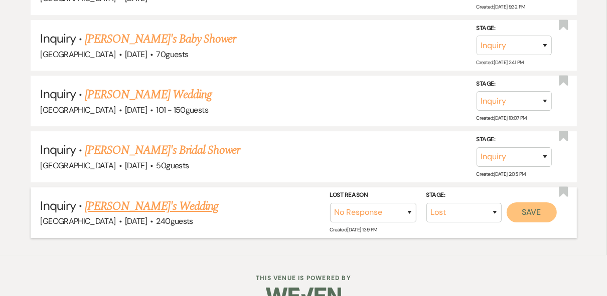
click at [534, 203] on button "Save" at bounding box center [531, 213] width 50 height 20
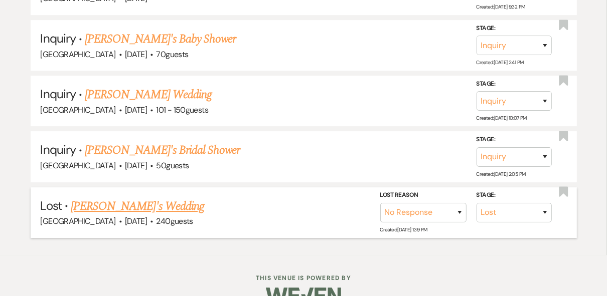
scroll to position [2102, 0]
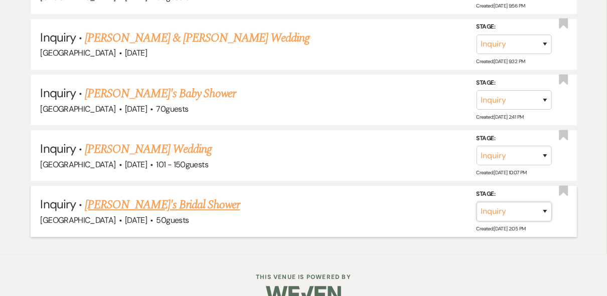
click at [547, 202] on select "Inquiry Follow Up Tour Requested Tour Confirmed Toured Proposal Sent Booked Lost" at bounding box center [513, 212] width 75 height 20
select select "8"
click at [476, 202] on select "Inquiry Follow Up Tour Requested Tour Confirmed Toured Proposal Sent Booked Lost" at bounding box center [513, 212] width 75 height 20
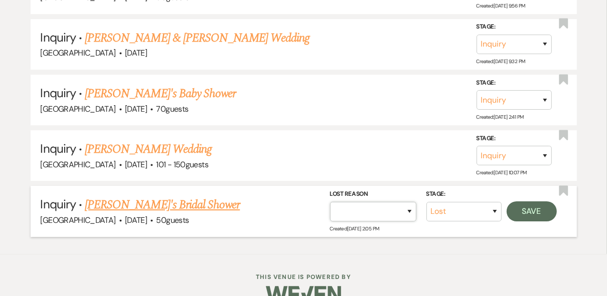
click at [409, 202] on select "Booked Elsewhere Budget Date Unavailable No Response Not a Good Match Capacity …" at bounding box center [373, 212] width 86 height 20
select select "5"
click at [330, 202] on select "Booked Elsewhere Budget Date Unavailable No Response Not a Good Match Capacity …" at bounding box center [373, 212] width 86 height 20
click at [527, 201] on button "Save" at bounding box center [531, 211] width 50 height 20
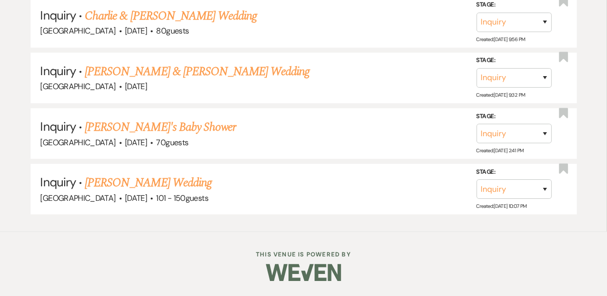
scroll to position [2046, 0]
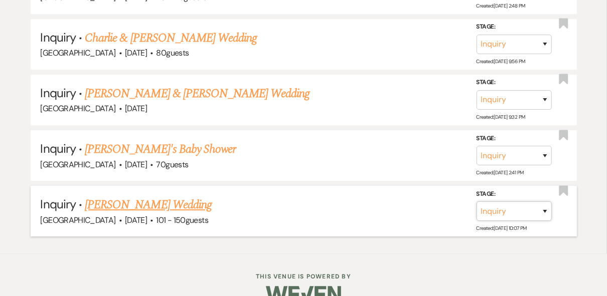
click at [543, 202] on select "Inquiry Follow Up Tour Requested Tour Confirmed Toured Proposal Sent Booked Lost" at bounding box center [513, 212] width 75 height 20
select select "8"
click at [476, 202] on select "Inquiry Follow Up Tour Requested Tour Confirmed Toured Proposal Sent Booked Lost" at bounding box center [513, 212] width 75 height 20
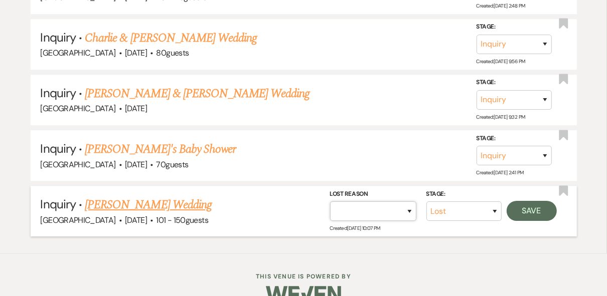
click at [409, 202] on select "Booked Elsewhere Budget Date Unavailable No Response Not a Good Match Capacity …" at bounding box center [373, 212] width 86 height 20
select select "5"
click at [330, 202] on select "Booked Elsewhere Budget Date Unavailable No Response Not a Good Match Capacity …" at bounding box center [373, 212] width 86 height 20
click at [531, 201] on button "Save" at bounding box center [531, 211] width 50 height 20
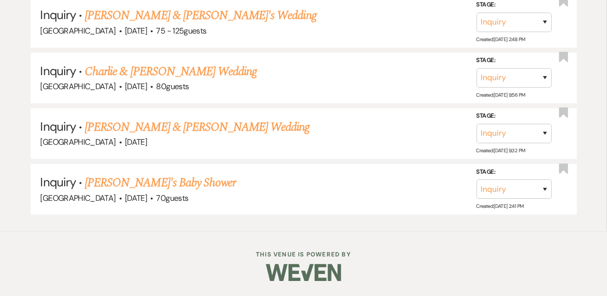
scroll to position [1991, 0]
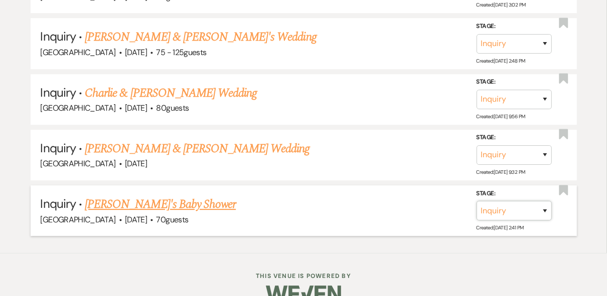
click at [542, 201] on select "Inquiry Follow Up Tour Requested Tour Confirmed Toured Proposal Sent Booked Lost" at bounding box center [513, 211] width 75 height 20
select select "8"
click at [476, 201] on select "Inquiry Follow Up Tour Requested Tour Confirmed Toured Proposal Sent Booked Lost" at bounding box center [513, 211] width 75 height 20
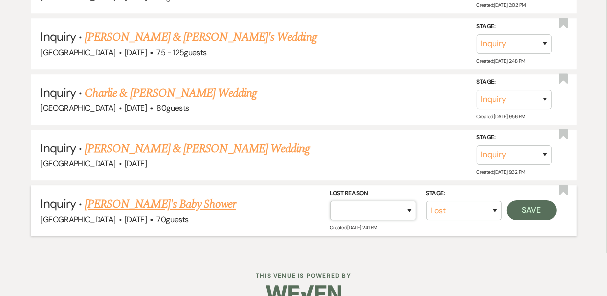
click at [410, 201] on select "Booked Elsewhere Budget Date Unavailable No Response Not a Good Match Capacity …" at bounding box center [373, 211] width 86 height 20
select select "5"
click at [330, 201] on select "Booked Elsewhere Budget Date Unavailable No Response Not a Good Match Capacity …" at bounding box center [373, 211] width 86 height 20
click at [521, 201] on button "Save" at bounding box center [531, 211] width 50 height 20
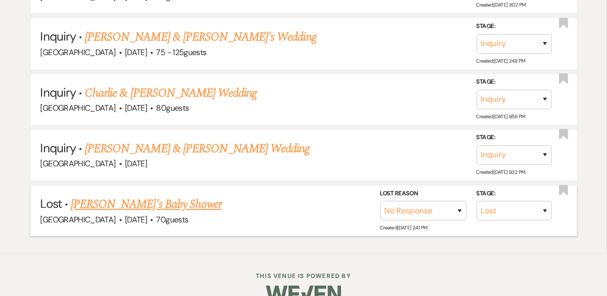
scroll to position [1936, 0]
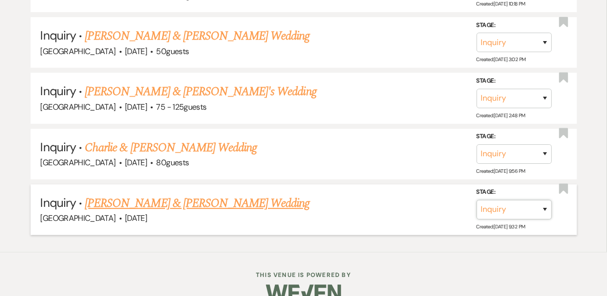
click at [541, 200] on select "Inquiry Follow Up Tour Requested Tour Confirmed Toured Proposal Sent Booked Lost" at bounding box center [513, 210] width 75 height 20
select select "8"
click at [476, 200] on select "Inquiry Follow Up Tour Requested Tour Confirmed Toured Proposal Sent Booked Lost" at bounding box center [513, 210] width 75 height 20
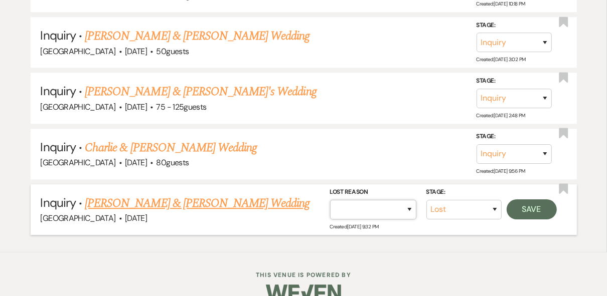
click at [411, 200] on select "Booked Elsewhere Budget Date Unavailable No Response Not a Good Match Capacity …" at bounding box center [373, 210] width 86 height 20
select select "5"
click at [330, 200] on select "Booked Elsewhere Budget Date Unavailable No Response Not a Good Match Capacity …" at bounding box center [373, 210] width 86 height 20
click at [529, 200] on button "Save" at bounding box center [531, 210] width 50 height 20
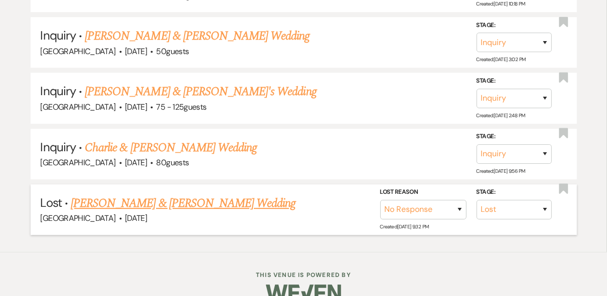
scroll to position [1881, 0]
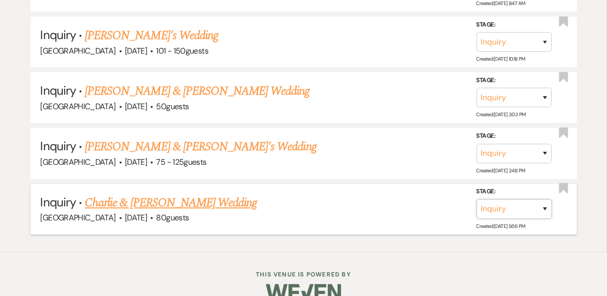
click at [545, 200] on select "Inquiry Follow Up Tour Requested Tour Confirmed Toured Proposal Sent Booked Lost" at bounding box center [513, 210] width 75 height 20
select select "8"
click at [476, 200] on select "Inquiry Follow Up Tour Requested Tour Confirmed Toured Proposal Sent Booked Lost" at bounding box center [513, 210] width 75 height 20
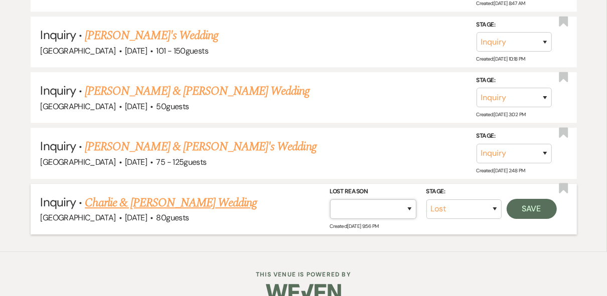
click at [410, 200] on select "Booked Elsewhere Budget Date Unavailable No Response Not a Good Match Capacity …" at bounding box center [373, 210] width 86 height 20
select select "5"
click at [330, 200] on select "Booked Elsewhere Budget Date Unavailable No Response Not a Good Match Capacity …" at bounding box center [373, 210] width 86 height 20
click at [529, 199] on button "Save" at bounding box center [531, 209] width 50 height 20
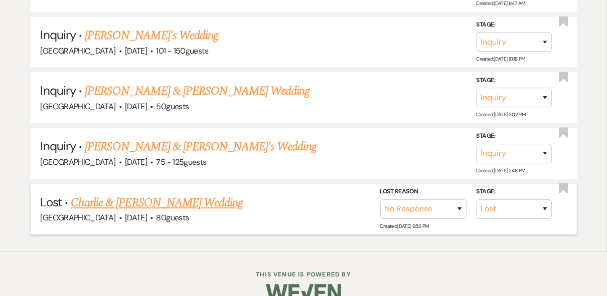
scroll to position [1826, 0]
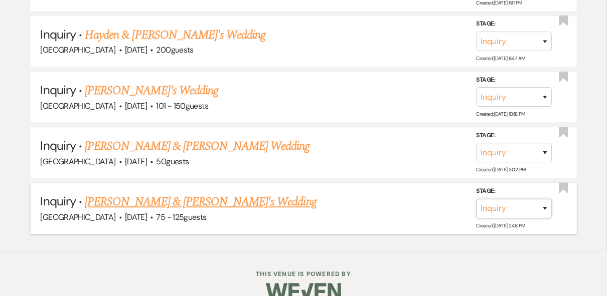
click at [544, 199] on select "Inquiry Follow Up Tour Requested Tour Confirmed Toured Proposal Sent Booked Lost" at bounding box center [513, 209] width 75 height 20
select select "8"
click at [476, 199] on select "Inquiry Follow Up Tour Requested Tour Confirmed Toured Proposal Sent Booked Lost" at bounding box center [513, 209] width 75 height 20
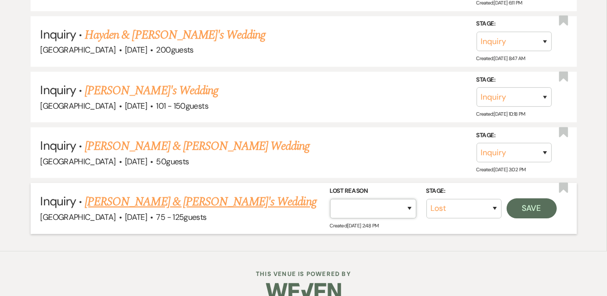
click at [408, 199] on select "Booked Elsewhere Budget Date Unavailable No Response Not a Good Match Capacity …" at bounding box center [373, 209] width 86 height 20
select select "5"
click at [330, 199] on select "Booked Elsewhere Budget Date Unavailable No Response Not a Good Match Capacity …" at bounding box center [373, 209] width 86 height 20
click at [543, 198] on button "Save" at bounding box center [531, 208] width 50 height 20
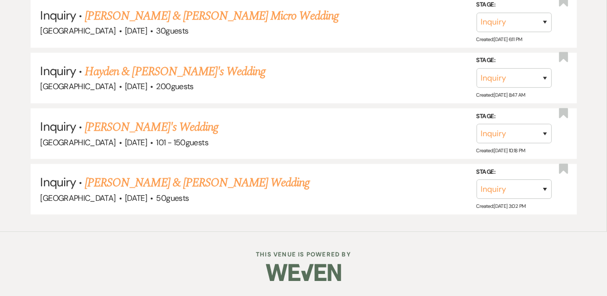
scroll to position [1771, 0]
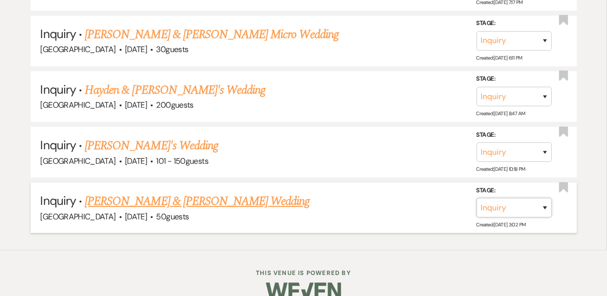
click at [543, 198] on select "Inquiry Follow Up Tour Requested Tour Confirmed Toured Proposal Sent Booked Lost" at bounding box center [513, 208] width 75 height 20
select select "8"
click at [476, 198] on select "Inquiry Follow Up Tour Requested Tour Confirmed Toured Proposal Sent Booked Lost" at bounding box center [513, 208] width 75 height 20
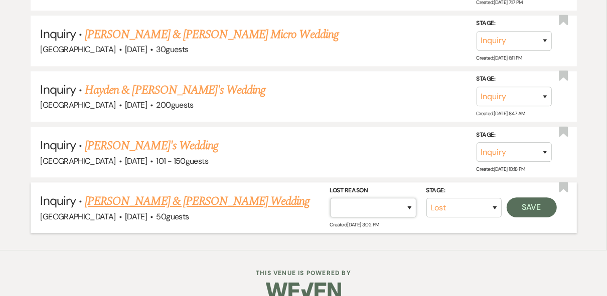
click at [412, 198] on select "Booked Elsewhere Budget Date Unavailable No Response Not a Good Match Capacity …" at bounding box center [373, 208] width 86 height 20
select select "5"
click at [330, 198] on select "Booked Elsewhere Budget Date Unavailable No Response Not a Good Match Capacity …" at bounding box center [373, 208] width 86 height 20
click at [542, 198] on button "Save" at bounding box center [531, 208] width 50 height 20
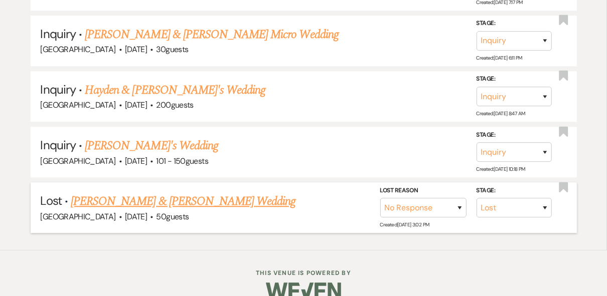
scroll to position [1716, 0]
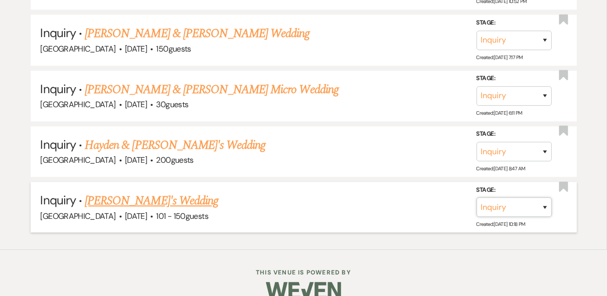
click at [542, 198] on select "Inquiry Follow Up Tour Requested Tour Confirmed Toured Proposal Sent Booked Lost" at bounding box center [513, 208] width 75 height 20
select select "8"
click at [476, 198] on select "Inquiry Follow Up Tour Requested Tour Confirmed Toured Proposal Sent Booked Lost" at bounding box center [513, 208] width 75 height 20
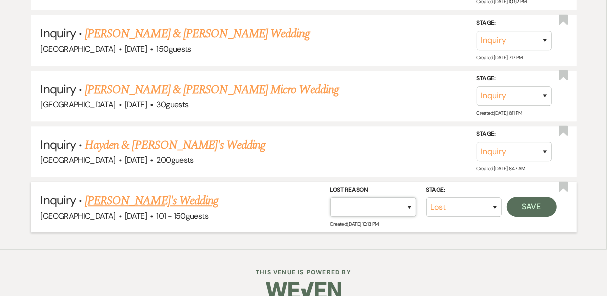
click at [407, 198] on select "Booked Elsewhere Budget Date Unavailable No Response Not a Good Match Capacity …" at bounding box center [373, 208] width 86 height 20
select select "5"
click at [330, 198] on select "Booked Elsewhere Budget Date Unavailable No Response Not a Good Match Capacity …" at bounding box center [373, 208] width 86 height 20
click at [520, 197] on button "Save" at bounding box center [531, 207] width 50 height 20
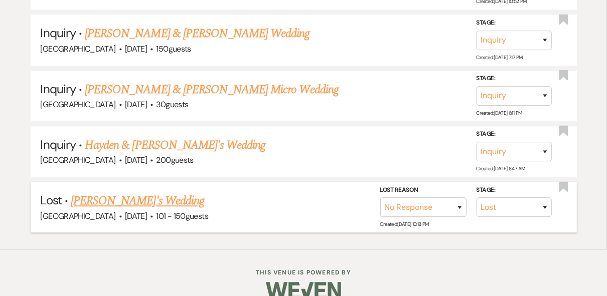
scroll to position [1661, 0]
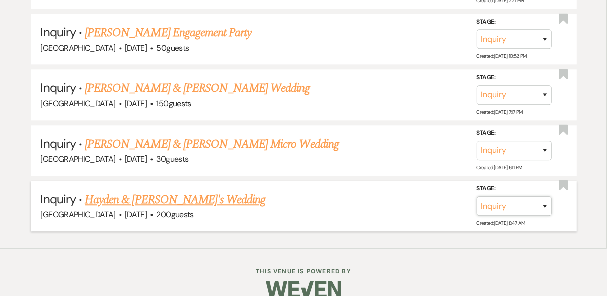
click at [543, 197] on select "Inquiry Follow Up Tour Requested Tour Confirmed Toured Proposal Sent Booked Lost" at bounding box center [513, 207] width 75 height 20
select select "8"
click at [476, 197] on select "Inquiry Follow Up Tour Requested Tour Confirmed Toured Proposal Sent Booked Lost" at bounding box center [513, 207] width 75 height 20
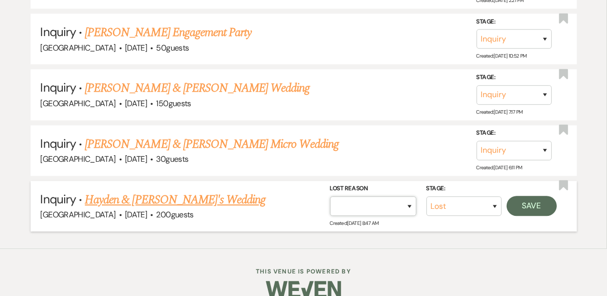
click at [408, 197] on select "Booked Elsewhere Budget Date Unavailable No Response Not a Good Match Capacity …" at bounding box center [373, 207] width 86 height 20
select select "5"
click at [330, 197] on select "Booked Elsewhere Budget Date Unavailable No Response Not a Good Match Capacity …" at bounding box center [373, 207] width 86 height 20
click at [522, 196] on button "Save" at bounding box center [531, 206] width 50 height 20
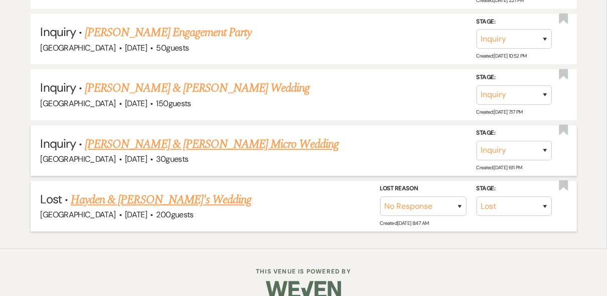
scroll to position [1606, 0]
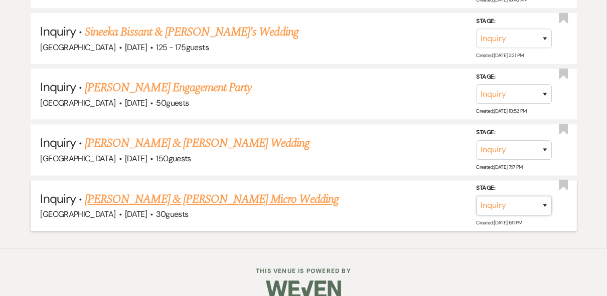
click at [546, 196] on select "Inquiry Follow Up Tour Requested Tour Confirmed Toured Proposal Sent Booked Lost" at bounding box center [513, 206] width 75 height 20
select select "8"
click at [476, 196] on select "Inquiry Follow Up Tour Requested Tour Confirmed Toured Proposal Sent Booked Lost" at bounding box center [513, 206] width 75 height 20
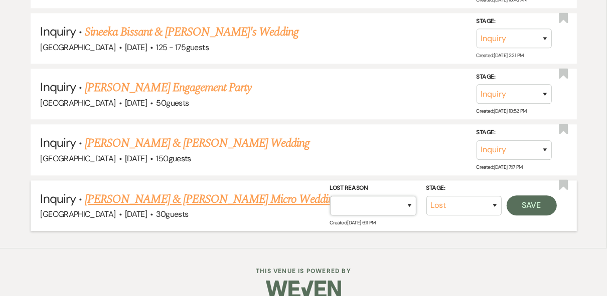
click at [410, 196] on select "Booked Elsewhere Budget Date Unavailable No Response Not a Good Match Capacity …" at bounding box center [373, 206] width 86 height 20
select select "5"
click at [330, 196] on select "Booked Elsewhere Budget Date Unavailable No Response Not a Good Match Capacity …" at bounding box center [373, 206] width 86 height 20
click at [525, 196] on button "Save" at bounding box center [531, 206] width 50 height 20
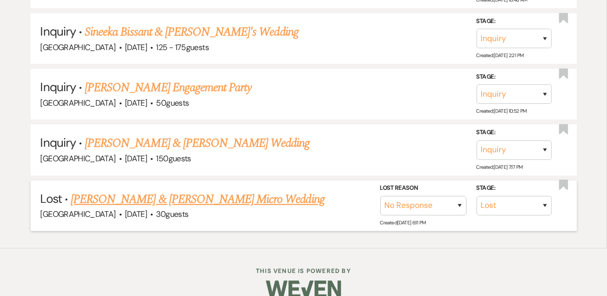
scroll to position [1551, 0]
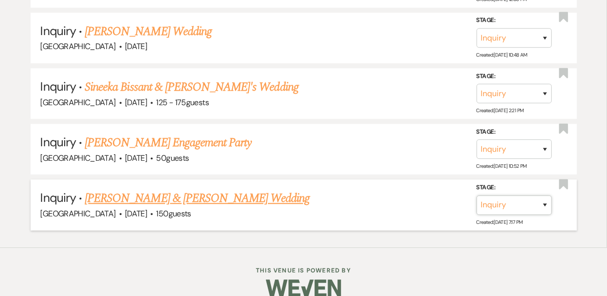
drag, startPoint x: 544, startPoint y: 190, endPoint x: 521, endPoint y: 189, distance: 23.1
click at [544, 196] on select "Inquiry Follow Up Tour Requested Tour Confirmed Toured Proposal Sent Booked Lost" at bounding box center [513, 206] width 75 height 20
select select "8"
click at [476, 196] on select "Inquiry Follow Up Tour Requested Tour Confirmed Toured Proposal Sent Booked Lost" at bounding box center [513, 206] width 75 height 20
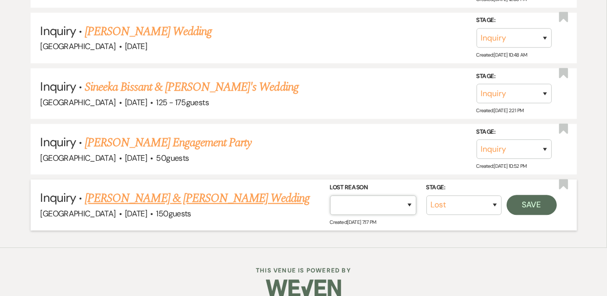
click at [400, 196] on select "Booked Elsewhere Budget Date Unavailable No Response Not a Good Match Capacity …" at bounding box center [373, 206] width 86 height 20
select select "5"
click at [330, 196] on select "Booked Elsewhere Budget Date Unavailable No Response Not a Good Match Capacity …" at bounding box center [373, 206] width 86 height 20
click at [552, 196] on button "Save" at bounding box center [531, 205] width 50 height 20
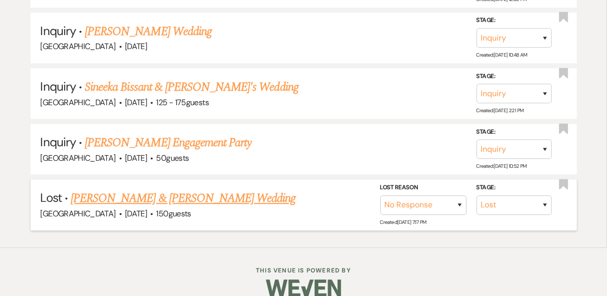
scroll to position [1496, 0]
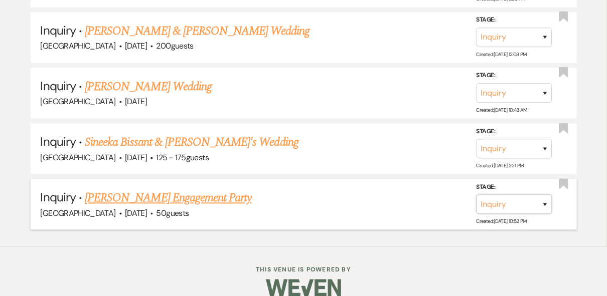
click at [543, 195] on select "Inquiry Follow Up Tour Requested Tour Confirmed Toured Proposal Sent Booked Lost" at bounding box center [513, 205] width 75 height 20
select select "8"
click at [476, 195] on select "Inquiry Follow Up Tour Requested Tour Confirmed Toured Proposal Sent Booked Lost" at bounding box center [513, 205] width 75 height 20
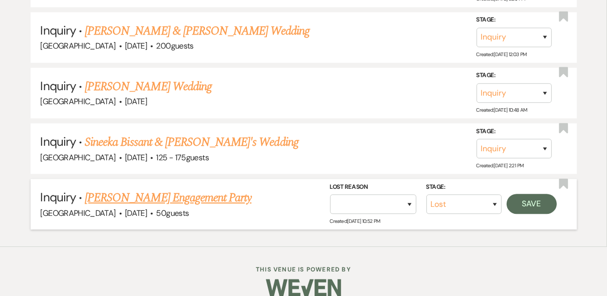
click at [410, 200] on div "Stage: Inquiry Follow Up Tour Requested Tour Confirmed Toured Proposal Sent Boo…" at bounding box center [446, 204] width 232 height 45
click at [407, 196] on select "Booked Elsewhere Budget Date Unavailable No Response Not a Good Match Capacity …" at bounding box center [373, 205] width 86 height 20
select select "5"
click at [330, 195] on select "Booked Elsewhere Budget Date Unavailable No Response Not a Good Match Capacity …" at bounding box center [373, 205] width 86 height 20
click at [522, 194] on button "Save" at bounding box center [531, 204] width 50 height 20
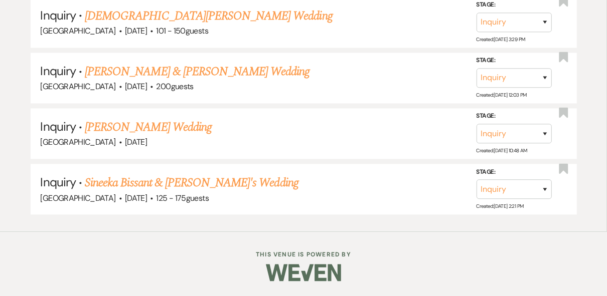
scroll to position [1440, 0]
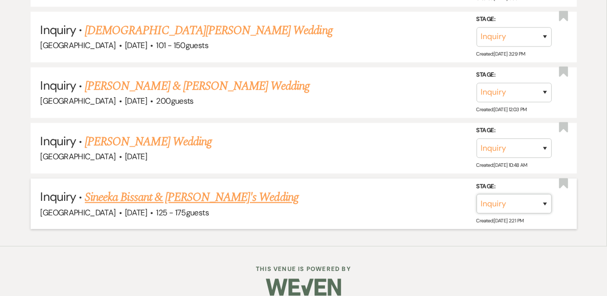
click at [543, 194] on select "Inquiry Follow Up Tour Requested Tour Confirmed Toured Proposal Sent Booked Lost" at bounding box center [513, 204] width 75 height 20
select select "8"
click at [476, 194] on select "Inquiry Follow Up Tour Requested Tour Confirmed Toured Proposal Sent Booked Lost" at bounding box center [513, 204] width 75 height 20
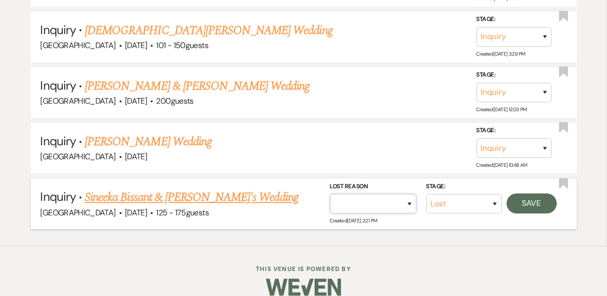
drag, startPoint x: 406, startPoint y: 186, endPoint x: 405, endPoint y: 178, distance: 7.2
click at [406, 194] on select "Booked Elsewhere Budget Date Unavailable No Response Not a Good Match Capacity …" at bounding box center [373, 204] width 86 height 20
select select "5"
click at [330, 194] on select "Booked Elsewhere Budget Date Unavailable No Response Not a Good Match Capacity …" at bounding box center [373, 204] width 86 height 20
click at [532, 194] on button "Save" at bounding box center [531, 204] width 50 height 20
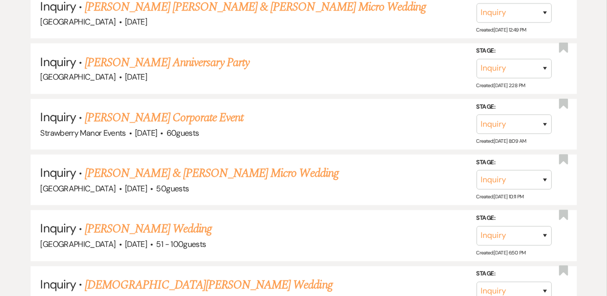
scroll to position [1386, 0]
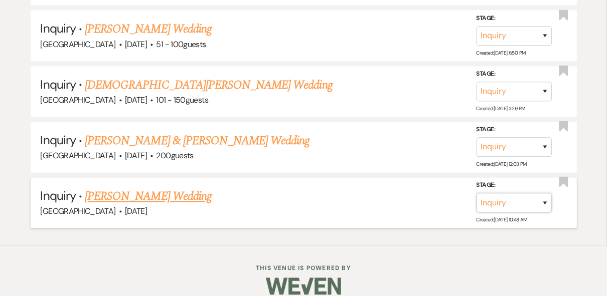
click at [541, 193] on select "Inquiry Follow Up Tour Requested Tour Confirmed Toured Proposal Sent Booked Lost" at bounding box center [513, 203] width 75 height 20
select select "8"
click at [476, 193] on select "Inquiry Follow Up Tour Requested Tour Confirmed Toured Proposal Sent Booked Lost" at bounding box center [513, 203] width 75 height 20
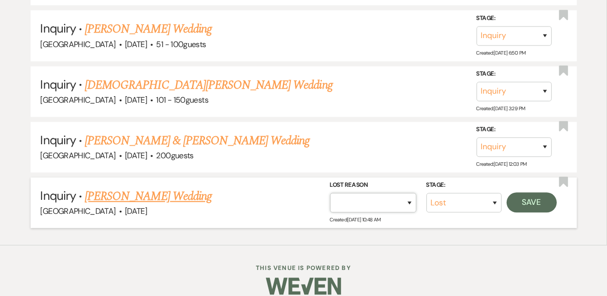
click at [412, 193] on select "Booked Elsewhere Budget Date Unavailable No Response Not a Good Match Capacity …" at bounding box center [373, 203] width 86 height 20
select select "5"
click at [330, 193] on select "Booked Elsewhere Budget Date Unavailable No Response Not a Good Match Capacity …" at bounding box center [373, 203] width 86 height 20
click at [534, 195] on button "Save" at bounding box center [531, 203] width 50 height 20
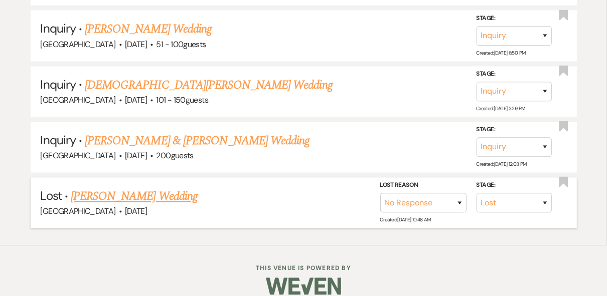
scroll to position [1331, 0]
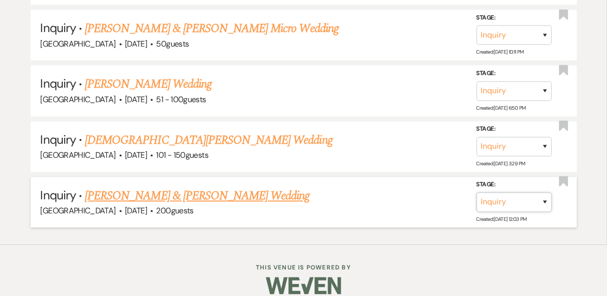
click at [541, 193] on select "Inquiry Follow Up Tour Requested Tour Confirmed Toured Proposal Sent Booked Lost" at bounding box center [513, 203] width 75 height 20
select select "8"
click at [476, 193] on select "Inquiry Follow Up Tour Requested Tour Confirmed Toured Proposal Sent Booked Lost" at bounding box center [513, 203] width 75 height 20
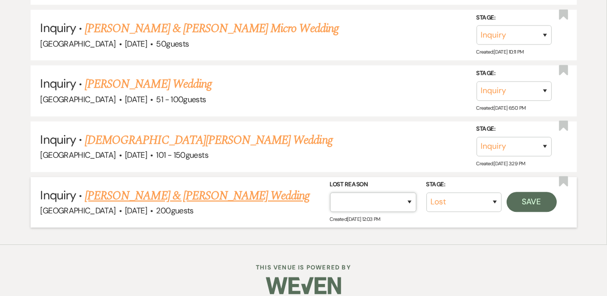
drag, startPoint x: 403, startPoint y: 195, endPoint x: 398, endPoint y: 183, distance: 11.9
click at [403, 195] on select "Booked Elsewhere Budget Date Unavailable No Response Not a Good Match Capacity …" at bounding box center [373, 203] width 86 height 20
select select "5"
click at [330, 193] on select "Booked Elsewhere Budget Date Unavailable No Response Not a Good Match Capacity …" at bounding box center [373, 203] width 86 height 20
click at [527, 192] on button "Save" at bounding box center [531, 202] width 50 height 20
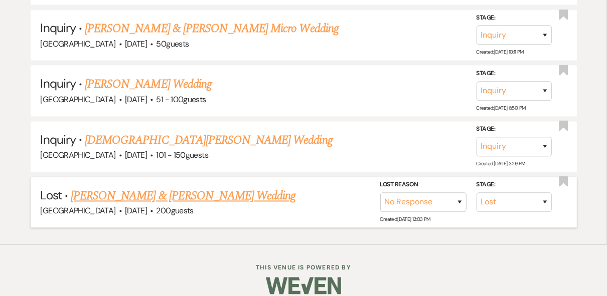
scroll to position [1275, 0]
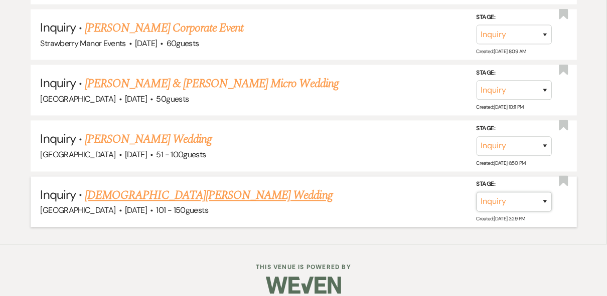
click at [530, 193] on select "Inquiry Follow Up Tour Requested Tour Confirmed Toured Proposal Sent Booked Lost" at bounding box center [513, 202] width 75 height 20
select select "8"
click at [476, 192] on select "Inquiry Follow Up Tour Requested Tour Confirmed Toured Proposal Sent Booked Lost" at bounding box center [513, 202] width 75 height 20
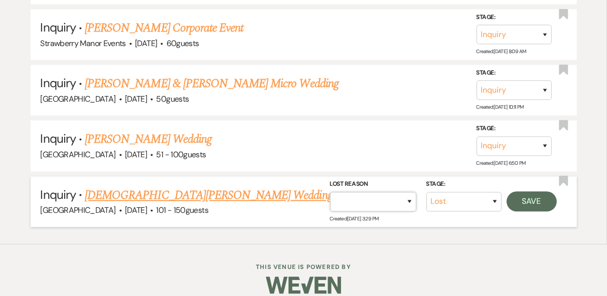
click at [410, 192] on select "Booked Elsewhere Budget Date Unavailable No Response Not a Good Match Capacity …" at bounding box center [373, 202] width 86 height 20
select select "5"
click at [330, 192] on select "Booked Elsewhere Budget Date Unavailable No Response Not a Good Match Capacity …" at bounding box center [373, 202] width 86 height 20
click at [526, 197] on button "Save" at bounding box center [531, 202] width 50 height 20
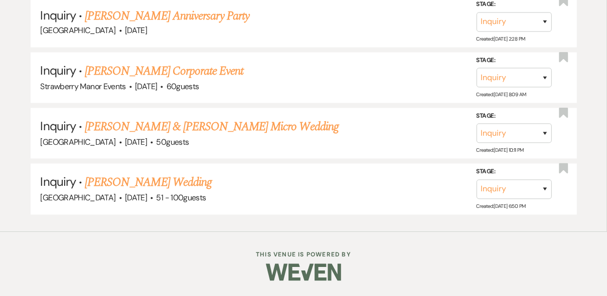
scroll to position [1220, 0]
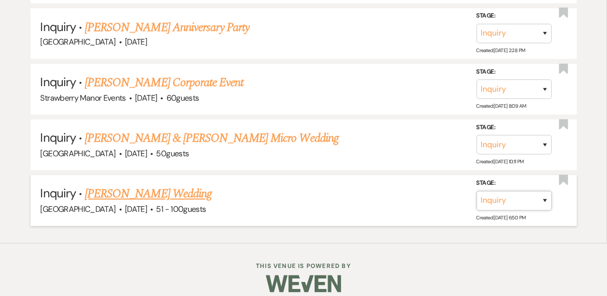
click at [541, 191] on select "Inquiry Follow Up Tour Requested Tour Confirmed Toured Proposal Sent Booked Lost" at bounding box center [513, 201] width 75 height 20
select select "8"
click at [476, 191] on select "Inquiry Follow Up Tour Requested Tour Confirmed Toured Proposal Sent Booked Lost" at bounding box center [513, 201] width 75 height 20
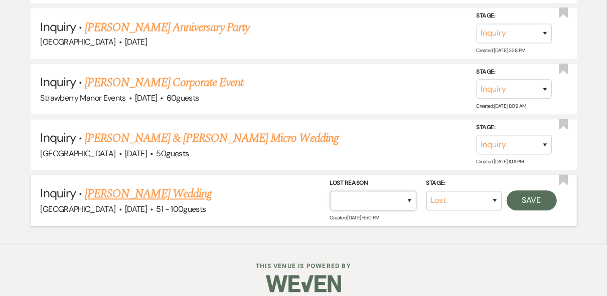
click at [409, 191] on select "Booked Elsewhere Budget Date Unavailable No Response Not a Good Match Capacity …" at bounding box center [373, 201] width 86 height 20
click at [330, 191] on select "Booked Elsewhere Budget Date Unavailable No Response Not a Good Match Capacity …" at bounding box center [373, 201] width 86 height 20
click at [526, 191] on button "Save" at bounding box center [531, 201] width 50 height 20
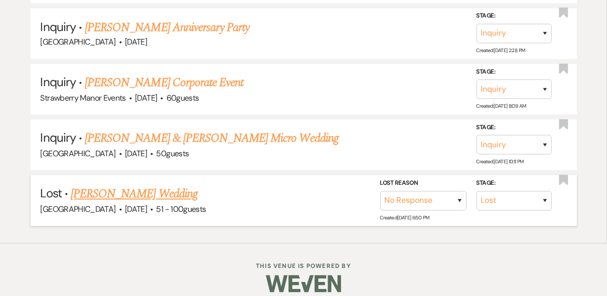
scroll to position [1165, 0]
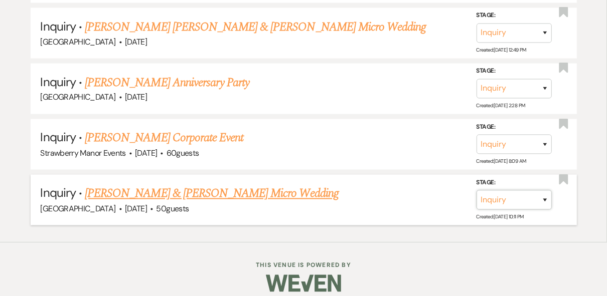
click at [544, 191] on select "Inquiry Follow Up Tour Requested Tour Confirmed Toured Proposal Sent Booked Lost" at bounding box center [513, 201] width 75 height 20
click at [476, 191] on select "Inquiry Follow Up Tour Requested Tour Confirmed Toured Proposal Sent Booked Lost" at bounding box center [513, 201] width 75 height 20
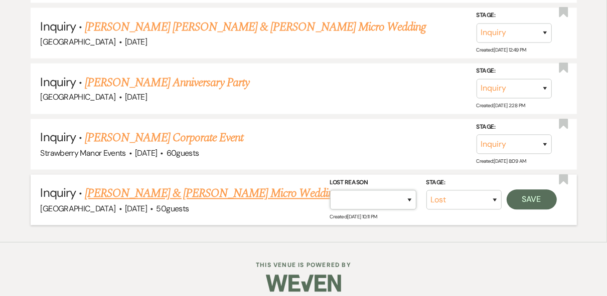
click at [412, 191] on select "Booked Elsewhere Budget Date Unavailable No Response Not a Good Match Capacity …" at bounding box center [373, 201] width 86 height 20
click at [330, 191] on select "Booked Elsewhere Budget Date Unavailable No Response Not a Good Match Capacity …" at bounding box center [373, 201] width 86 height 20
click at [520, 190] on button "Save" at bounding box center [531, 200] width 50 height 20
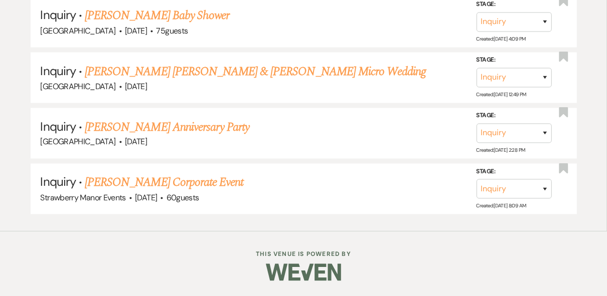
scroll to position [1110, 0]
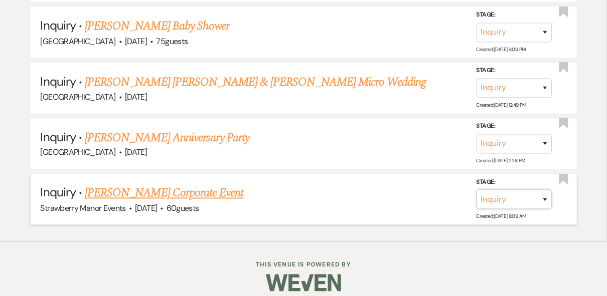
click at [546, 190] on select "Inquiry Follow Up Tour Requested Tour Confirmed Toured Proposal Sent Booked Lost" at bounding box center [513, 200] width 75 height 20
click at [476, 190] on select "Inquiry Follow Up Tour Requested Tour Confirmed Toured Proposal Sent Booked Lost" at bounding box center [513, 200] width 75 height 20
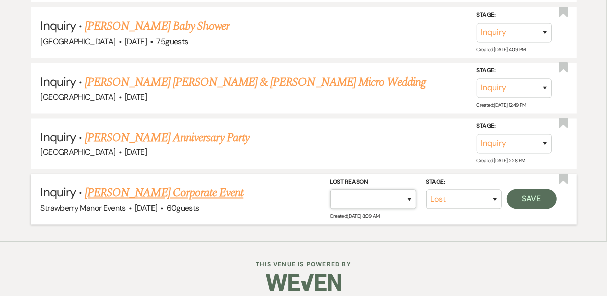
click at [405, 190] on select "Booked Elsewhere Budget Date Unavailable No Response Not a Good Match Capacity …" at bounding box center [373, 200] width 86 height 20
click at [330, 190] on select "Booked Elsewhere Budget Date Unavailable No Response Not a Good Match Capacity …" at bounding box center [373, 200] width 86 height 20
click at [535, 190] on button "Save" at bounding box center [531, 200] width 50 height 20
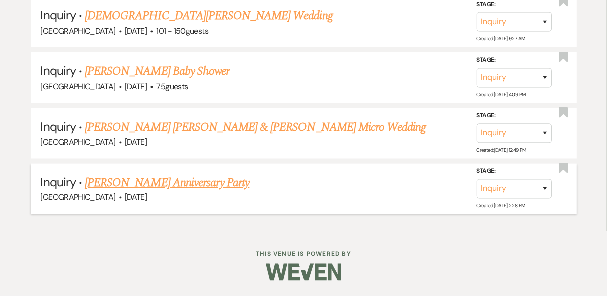
scroll to position [1055, 0]
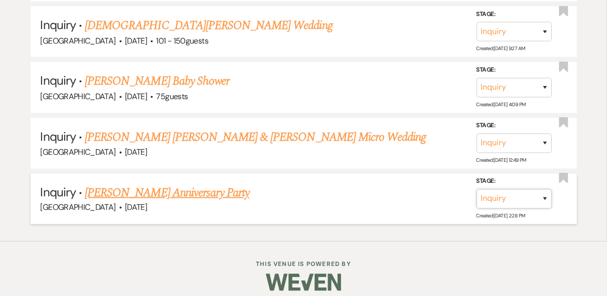
click at [541, 190] on select "Inquiry Follow Up Tour Requested Tour Confirmed Toured Proposal Sent Booked Lost" at bounding box center [513, 200] width 75 height 20
click at [476, 190] on select "Inquiry Follow Up Tour Requested Tour Confirmed Toured Proposal Sent Booked Lost" at bounding box center [513, 200] width 75 height 20
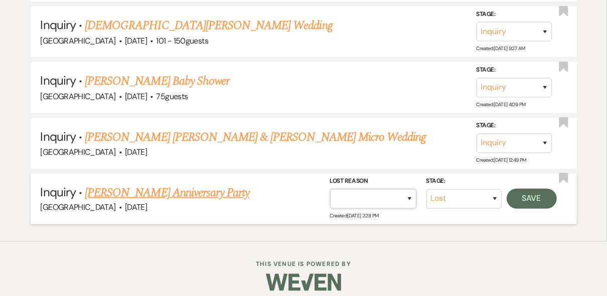
click at [410, 190] on select "Booked Elsewhere Budget Date Unavailable No Response Not a Good Match Capacity …" at bounding box center [373, 200] width 86 height 20
click at [330, 190] on select "Booked Elsewhere Budget Date Unavailable No Response Not a Good Match Capacity …" at bounding box center [373, 200] width 86 height 20
click at [529, 197] on button "Save" at bounding box center [531, 199] width 50 height 20
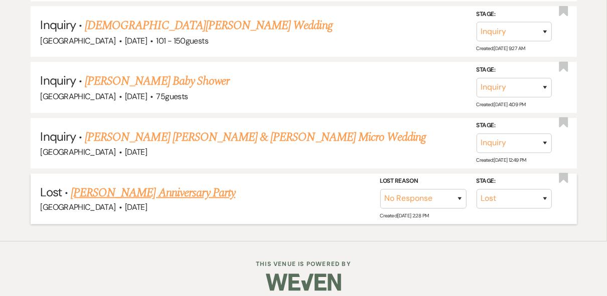
scroll to position [1000, 0]
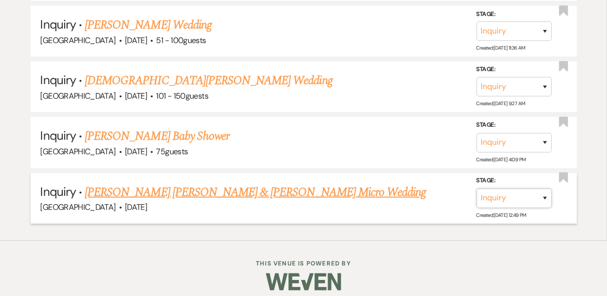
click at [537, 191] on select "Inquiry Follow Up Tour Requested Tour Confirmed Toured Proposal Sent Booked Lost" at bounding box center [513, 199] width 75 height 20
click at [476, 189] on select "Inquiry Follow Up Tour Requested Tour Confirmed Toured Proposal Sent Booked Lost" at bounding box center [513, 199] width 75 height 20
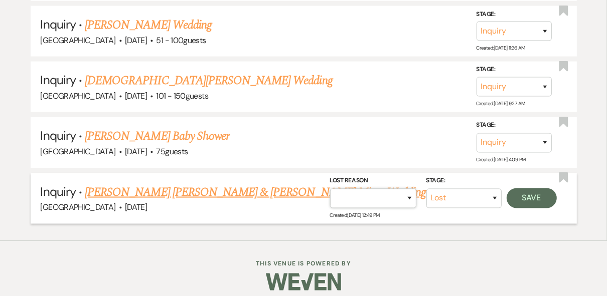
click at [410, 189] on select "Booked Elsewhere Budget Date Unavailable No Response Not a Good Match Capacity …" at bounding box center [373, 199] width 86 height 20
click at [330, 189] on select "Booked Elsewhere Budget Date Unavailable No Response Not a Good Match Capacity …" at bounding box center [373, 199] width 86 height 20
click at [528, 189] on button "Save" at bounding box center [531, 199] width 50 height 20
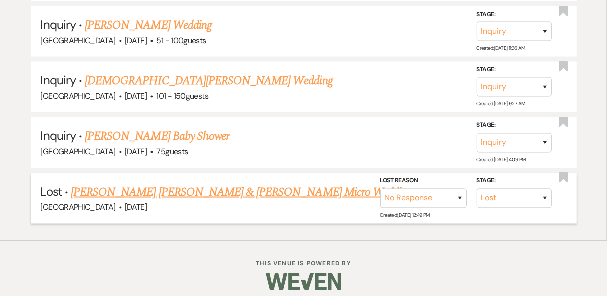
scroll to position [945, 0]
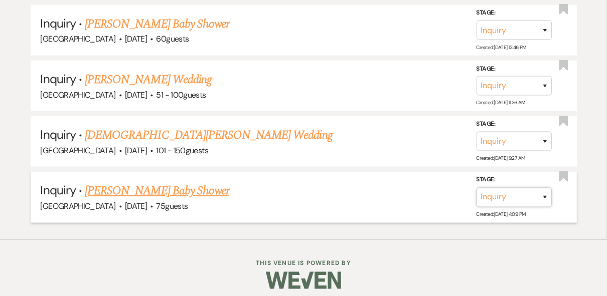
click at [548, 191] on select "Inquiry Follow Up Tour Requested Tour Confirmed Toured Proposal Sent Booked Lost" at bounding box center [513, 198] width 75 height 20
click at [476, 188] on select "Inquiry Follow Up Tour Requested Tour Confirmed Toured Proposal Sent Booked Lost" at bounding box center [513, 198] width 75 height 20
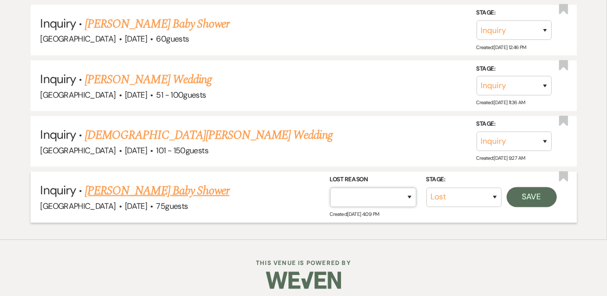
click at [412, 189] on select "Booked Elsewhere Budget Date Unavailable No Response Not a Good Match Capacity …" at bounding box center [373, 198] width 86 height 20
click at [330, 188] on select "Booked Elsewhere Budget Date Unavailable No Response Not a Good Match Capacity …" at bounding box center [373, 198] width 86 height 20
click at [533, 195] on button "Save" at bounding box center [531, 197] width 50 height 20
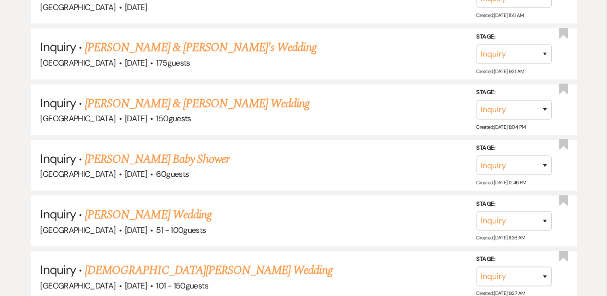
scroll to position [890, 0]
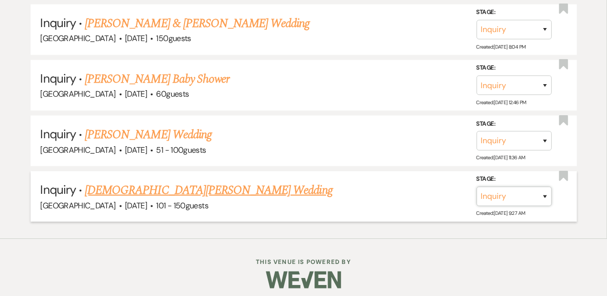
click at [541, 190] on select "Inquiry Follow Up Tour Requested Tour Confirmed Toured Proposal Sent Booked Lost" at bounding box center [513, 197] width 75 height 20
click at [476, 187] on select "Inquiry Follow Up Tour Requested Tour Confirmed Toured Proposal Sent Booked Lost" at bounding box center [513, 197] width 75 height 20
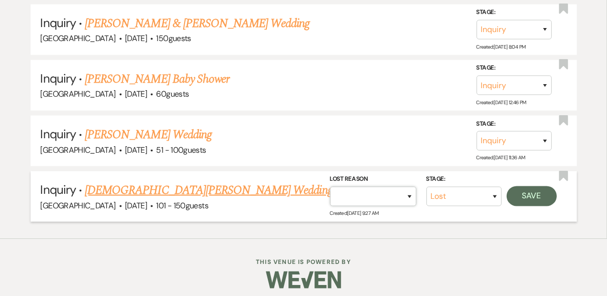
click at [412, 194] on select "Booked Elsewhere Budget Date Unavailable No Response Not a Good Match Capacity …" at bounding box center [373, 197] width 86 height 20
click at [330, 187] on select "Booked Elsewhere Budget Date Unavailable No Response Not a Good Match Capacity …" at bounding box center [373, 197] width 86 height 20
click at [524, 199] on button "Save" at bounding box center [531, 197] width 50 height 20
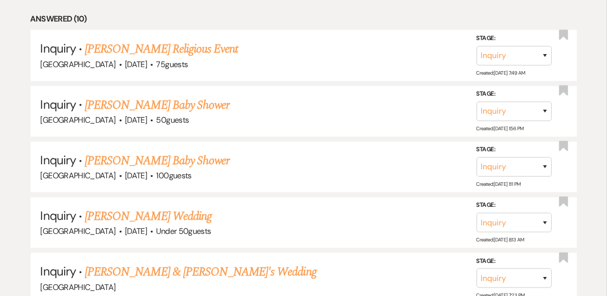
scroll to position [273, 0]
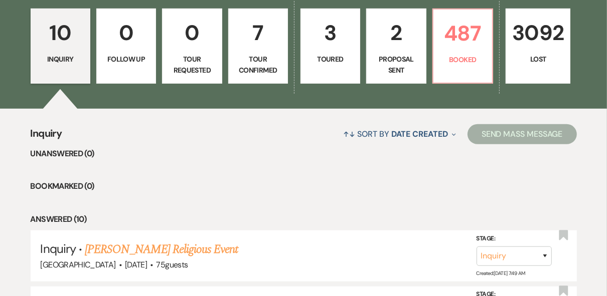
click at [381, 51] on link "2 Proposal Sent" at bounding box center [396, 46] width 60 height 75
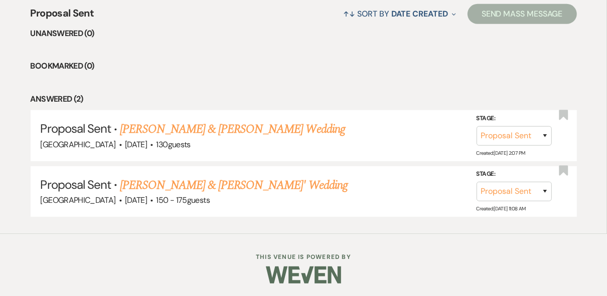
scroll to position [394, 0]
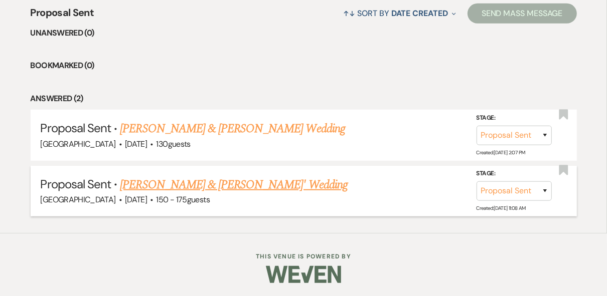
click at [188, 183] on link "[PERSON_NAME] & [PERSON_NAME]' Wedding" at bounding box center [234, 185] width 228 height 18
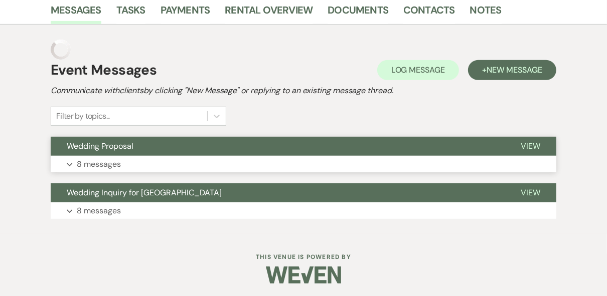
scroll to position [238, 0]
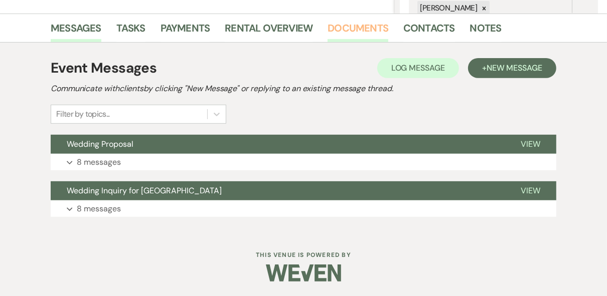
click at [358, 30] on link "Documents" at bounding box center [357, 31] width 61 height 22
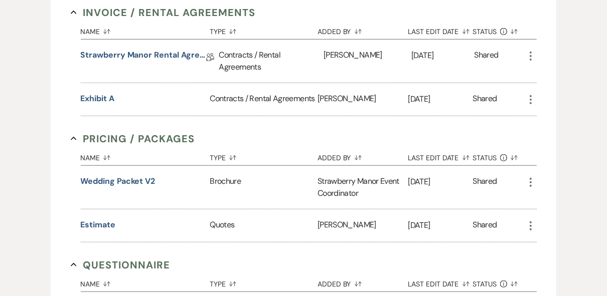
scroll to position [338, 0]
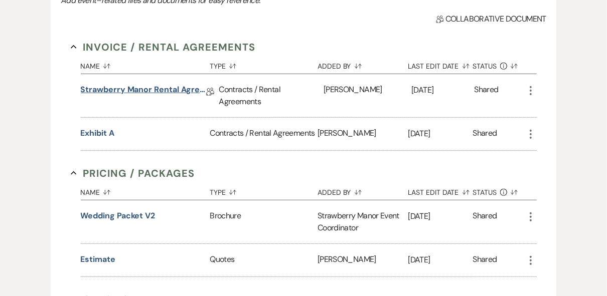
click at [170, 92] on link "Strawberry Manor Rental Agreement - Wedding" at bounding box center [143, 92] width 125 height 16
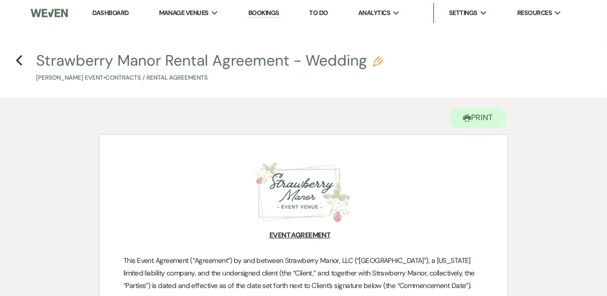
click at [14, 60] on h4 "Previous Strawberry Manor Rental Agreement - Wedding Pencil [PERSON_NAME] Event…" at bounding box center [303, 66] width 607 height 33
click at [22, 63] on icon "Previous" at bounding box center [20, 61] width 8 height 12
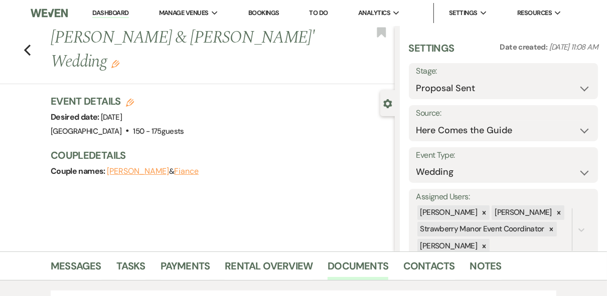
click at [102, 11] on link "Dashboard" at bounding box center [110, 14] width 36 height 10
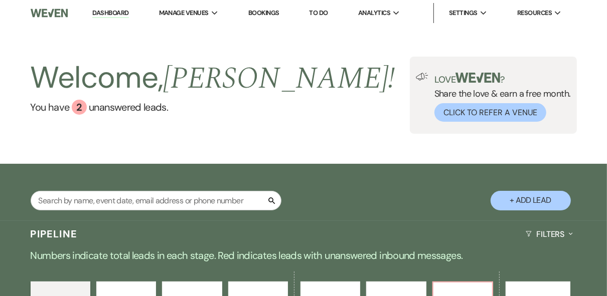
click at [341, 84] on div "Welcome, [PERSON_NAME] ! You have 2 unanswered lead s . Love ? Share the love &…" at bounding box center [303, 95] width 607 height 77
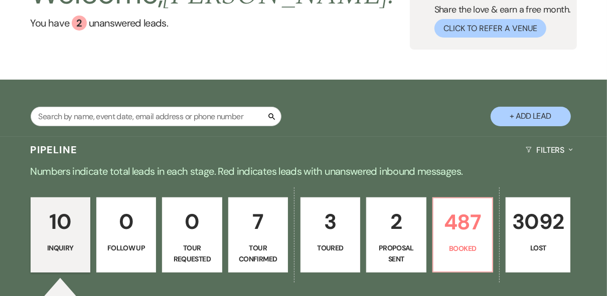
scroll to position [80, 0]
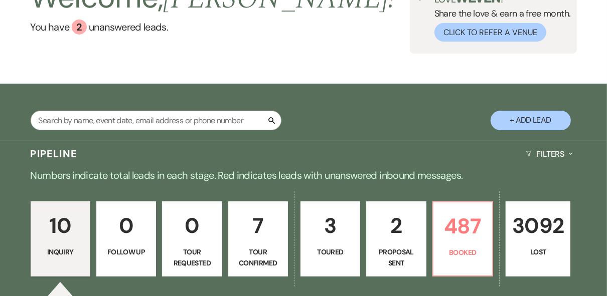
click at [194, 244] on link "0 Tour Requested" at bounding box center [192, 239] width 60 height 75
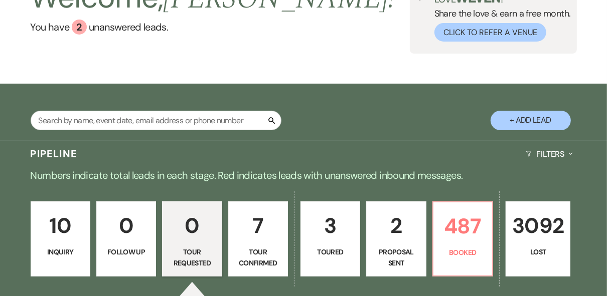
click at [63, 245] on link "10 Inquiry" at bounding box center [61, 239] width 60 height 75
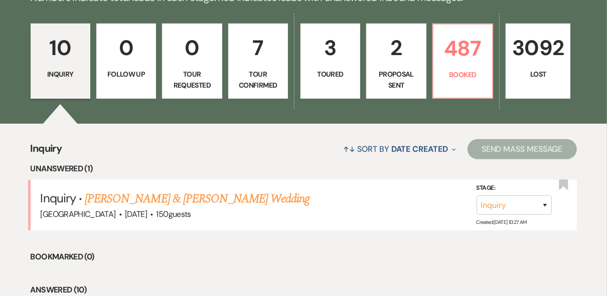
scroll to position [260, 0]
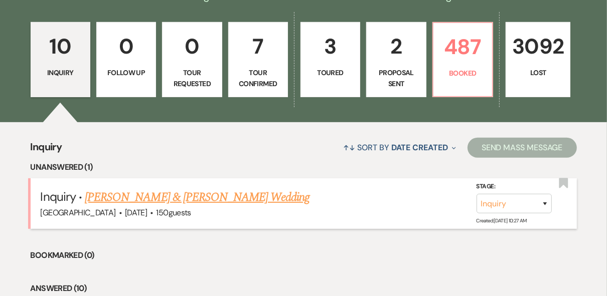
click at [169, 204] on link "[PERSON_NAME] & [PERSON_NAME] Wedding" at bounding box center [197, 198] width 225 height 18
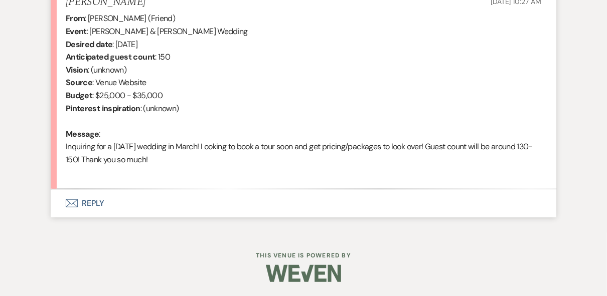
scroll to position [406, 0]
click at [93, 212] on button "Envelope Reply" at bounding box center [303, 204] width 505 height 28
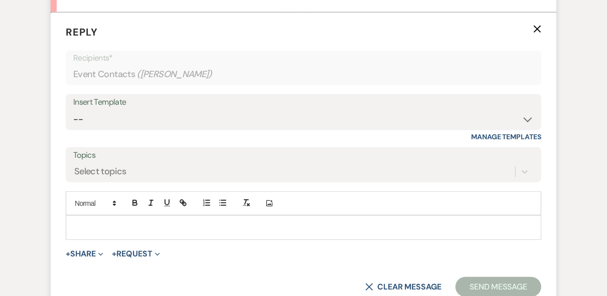
scroll to position [595, 0]
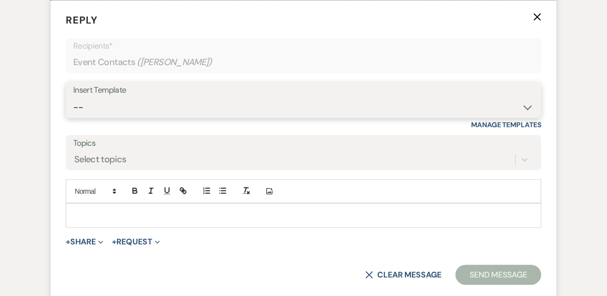
click at [129, 104] on select "-- Weven Planning Portal Introduction (Booked Events) Private Party Inquiry Res…" at bounding box center [303, 108] width 460 height 20
click at [73, 98] on select "-- Weven Planning Portal Introduction (Booked Events) Private Party Inquiry Res…" at bounding box center [303, 108] width 460 height 20
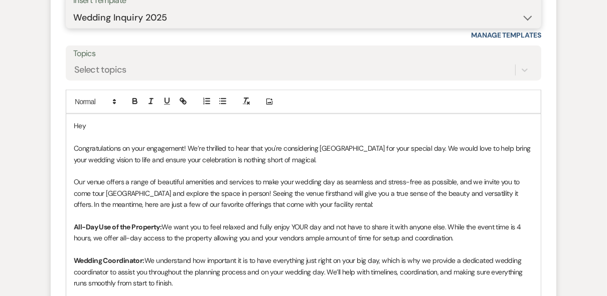
scroll to position [684, 0]
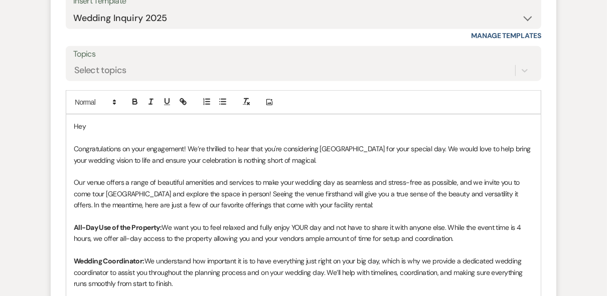
click at [104, 130] on p "Hey" at bounding box center [303, 126] width 459 height 11
click at [319, 163] on p "Congratulations on your engagement! We’re thrilled to hear that you're consider…" at bounding box center [303, 154] width 459 height 23
